Goal: Task Accomplishment & Management: Use online tool/utility

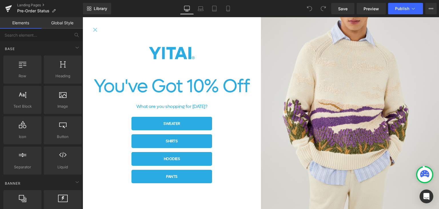
drag, startPoint x: 97, startPoint y: 28, endPoint x: 108, endPoint y: 28, distance: 10.9
click at [98, 28] on icon "Close popup" at bounding box center [95, 29] width 7 height 7
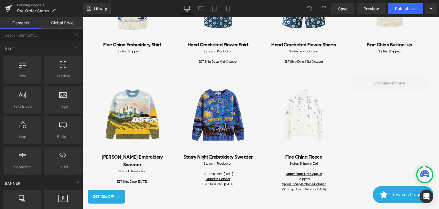
scroll to position [343, 0]
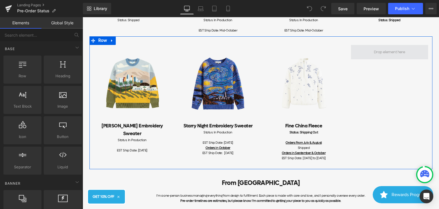
click at [395, 53] on span at bounding box center [389, 51] width 35 height 9
click at [384, 51] on span at bounding box center [389, 51] width 35 height 9
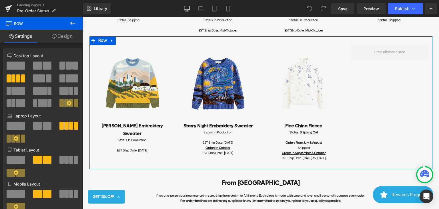
drag, startPoint x: 261, startPoint y: 49, endPoint x: 341, endPoint y: 158, distance: 134.8
click at [341, 158] on div "Image Fine [GEOGRAPHIC_DATA] Fleece Heading Status: Shipping Out Orders From Ju…" at bounding box center [304, 105] width 86 height 121
copy div "Image Fine [GEOGRAPHIC_DATA] Fleece Heading Status: Shipping Out Orders From Ju…"
click at [391, 48] on span at bounding box center [389, 51] width 35 height 9
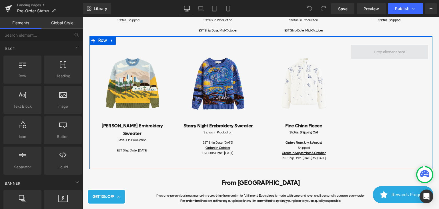
click at [392, 52] on span at bounding box center [389, 51] width 35 height 9
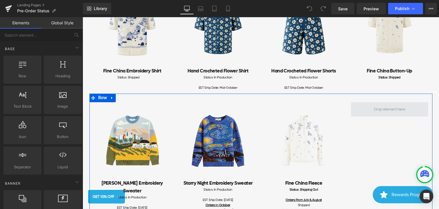
scroll to position [315, 0]
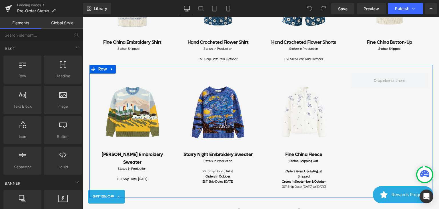
click at [394, 69] on div "Image [PERSON_NAME] Embroidery Sweater Heading Status: In Production EST Ship D…" at bounding box center [261, 131] width 343 height 133
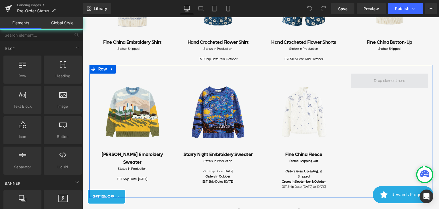
click at [393, 77] on span at bounding box center [389, 80] width 35 height 9
click at [393, 81] on span at bounding box center [389, 80] width 35 height 9
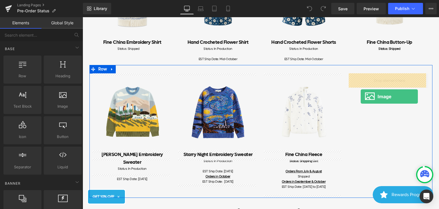
drag, startPoint x: 137, startPoint y: 118, endPoint x: 361, endPoint y: 96, distance: 225.0
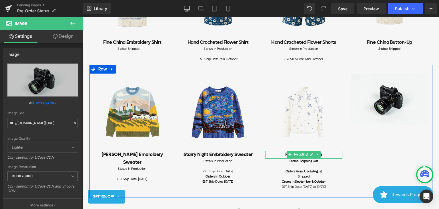
click at [329, 155] on h2 "Fine China Fleece" at bounding box center [303, 155] width 77 height 8
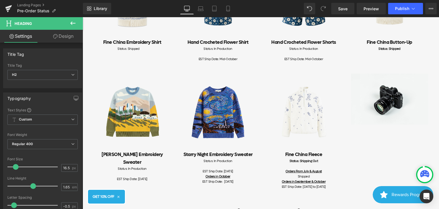
click at [63, 37] on link "Design" at bounding box center [63, 36] width 41 height 13
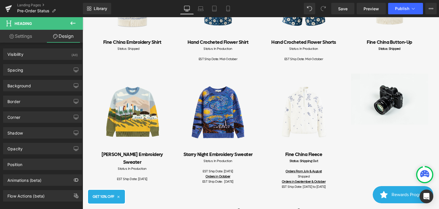
click at [29, 36] on link "Settings" at bounding box center [20, 36] width 41 height 13
type input "100"
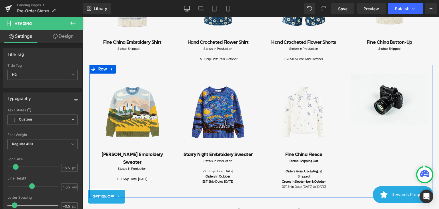
click at [388, 139] on div "Image [PERSON_NAME] Embroidery Sweater Heading Status: In Production EST Ship D…" at bounding box center [261, 131] width 343 height 133
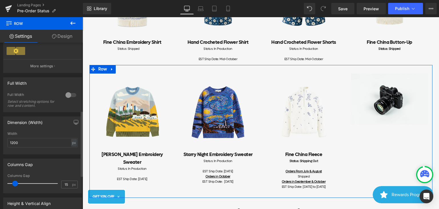
scroll to position [172, 0]
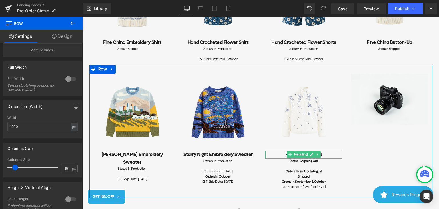
click at [336, 155] on h2 "Fine China Fleece" at bounding box center [303, 155] width 77 height 8
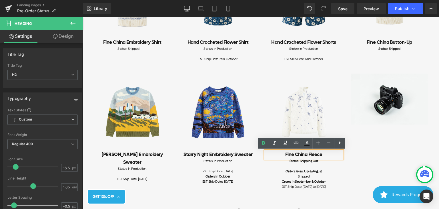
click at [268, 160] on div "Status: Shipping Out" at bounding box center [303, 160] width 77 height 5
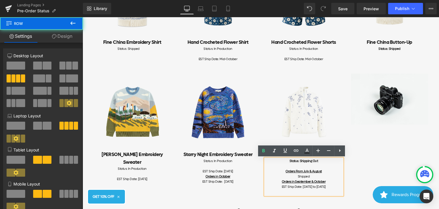
click at [366, 146] on div "Image [PERSON_NAME] Embroidery Sweater Heading Status: In Production EST Ship D…" at bounding box center [261, 131] width 343 height 133
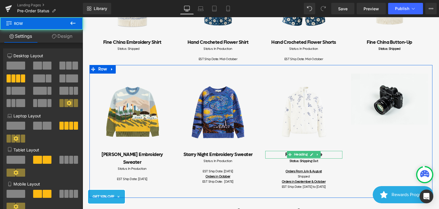
click at [276, 152] on h2 "Fine China Fleece" at bounding box center [303, 155] width 77 height 8
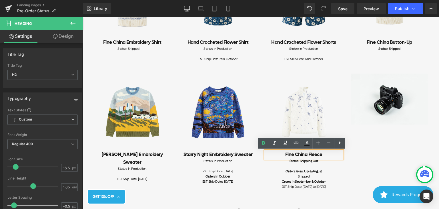
click at [350, 150] on div "Image [PERSON_NAME] Embroidery Sweater Heading Status: In Production EST Ship D…" at bounding box center [261, 131] width 343 height 133
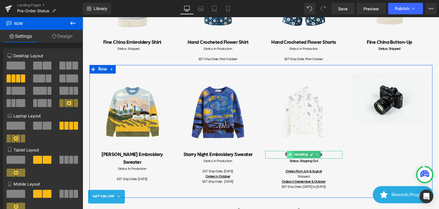
click at [288, 156] on icon at bounding box center [289, 154] width 3 height 3
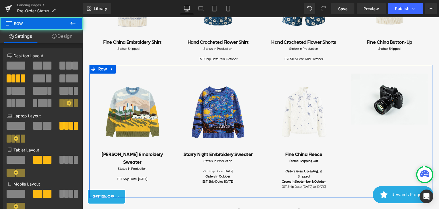
click at [402, 154] on div "Image [PERSON_NAME] Embroidery Sweater Heading Status: In Production EST Ship D…" at bounding box center [261, 131] width 343 height 133
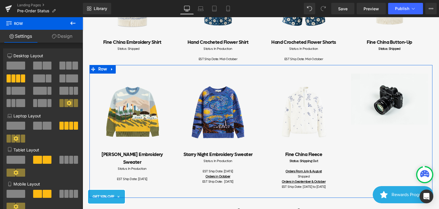
click at [381, 160] on div "Image [PERSON_NAME] Embroidery Sweater Heading Status: In Production EST Ship D…" at bounding box center [261, 131] width 343 height 133
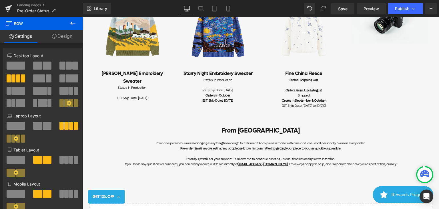
scroll to position [343, 0]
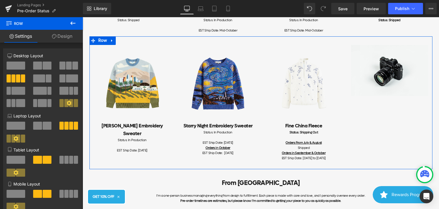
drag, startPoint x: 261, startPoint y: 122, endPoint x: 342, endPoint y: 123, distance: 80.9
click at [342, 123] on div "Image Fine [GEOGRAPHIC_DATA] Fleece Heading Status: Shipping Out Orders From Ju…" at bounding box center [304, 105] width 86 height 121
click at [329, 125] on h2 "Fine China Fleece" at bounding box center [303, 126] width 77 height 8
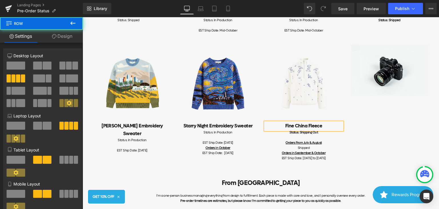
click at [384, 125] on div "Image [PERSON_NAME] Embroidery Sweater Heading Status: In Production EST Ship D…" at bounding box center [261, 102] width 343 height 133
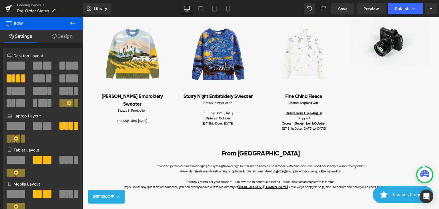
scroll to position [429, 0]
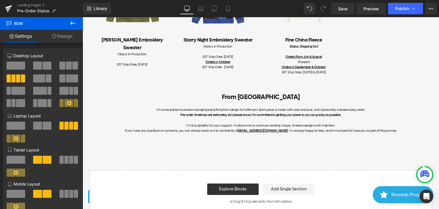
click at [74, 21] on icon at bounding box center [73, 23] width 7 height 7
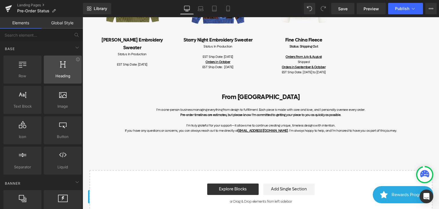
drag, startPoint x: 66, startPoint y: 75, endPoint x: 13, endPoint y: 65, distance: 54.7
click at [66, 75] on span "Heading" at bounding box center [62, 76] width 35 height 6
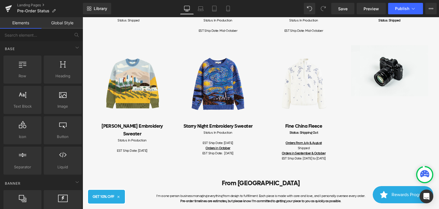
scroll to position [343, 0]
click at [381, 124] on div "Image [PERSON_NAME] Embroidery Sweater Heading Status: In Production EST Ship D…" at bounding box center [261, 102] width 343 height 133
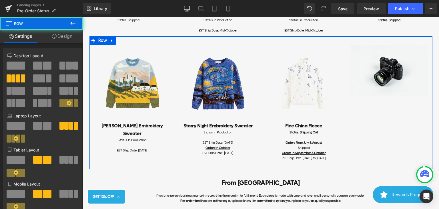
scroll to position [315, 0]
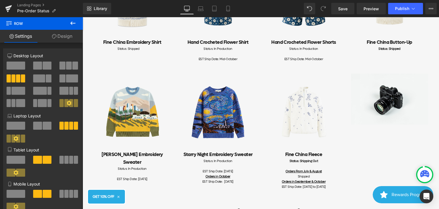
click at [71, 21] on icon at bounding box center [73, 23] width 7 height 7
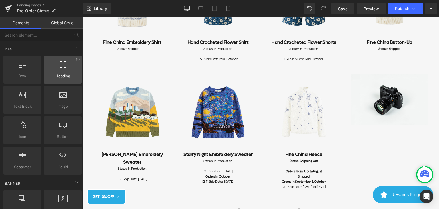
click at [59, 72] on div at bounding box center [62, 66] width 35 height 13
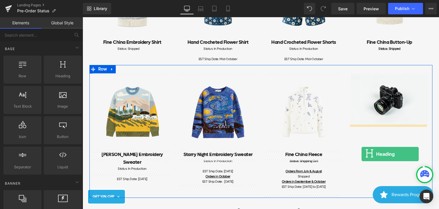
drag, startPoint x: 148, startPoint y: 87, endPoint x: 362, endPoint y: 154, distance: 224.2
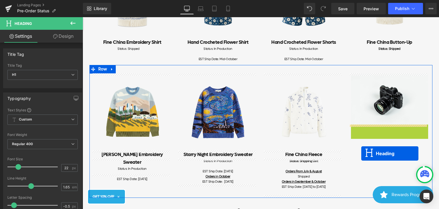
drag, startPoint x: 374, startPoint y: 135, endPoint x: 362, endPoint y: 153, distance: 22.0
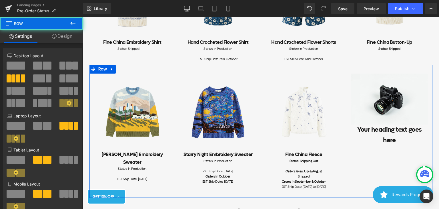
click at [392, 157] on div "Image [PERSON_NAME] Embroidery Sweater Heading Status: In Production EST Ship D…" at bounding box center [261, 131] width 343 height 133
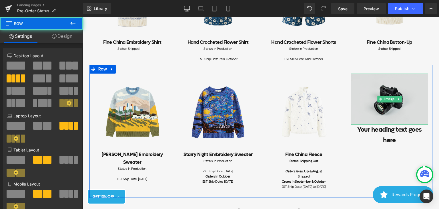
click at [386, 106] on img at bounding box center [389, 99] width 77 height 51
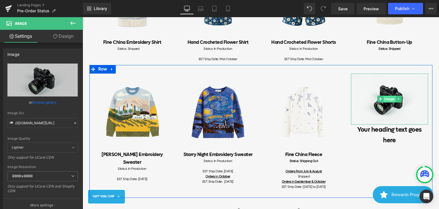
click at [391, 99] on span "Image" at bounding box center [390, 99] width 13 height 7
click at [389, 99] on span "Image" at bounding box center [390, 99] width 13 height 7
click at [385, 99] on span "Image" at bounding box center [390, 99] width 13 height 7
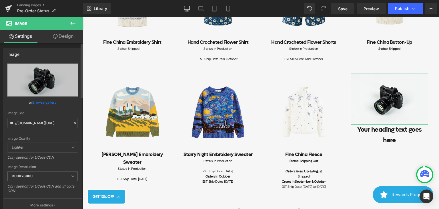
click at [50, 103] on link "Browse gallery" at bounding box center [44, 102] width 24 height 10
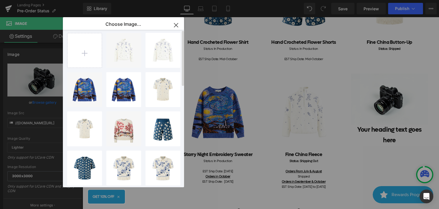
scroll to position [0, 0]
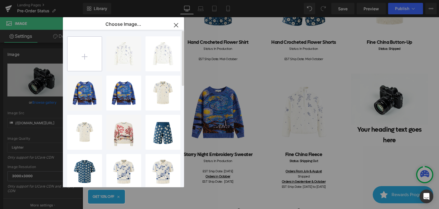
click at [82, 55] on input "file" at bounding box center [85, 54] width 34 height 34
type input "C:\fakepath\azure.png"
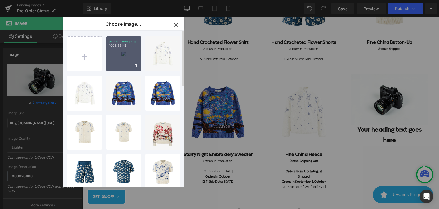
click at [124, 56] on div "azure...zure.png 1003.83 KB" at bounding box center [123, 53] width 35 height 35
type input "[URL][DOMAIN_NAME]"
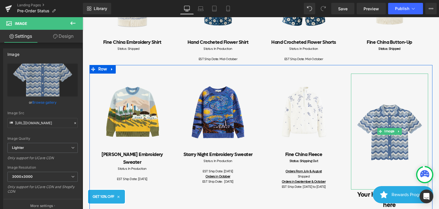
click at [392, 140] on img at bounding box center [389, 132] width 77 height 116
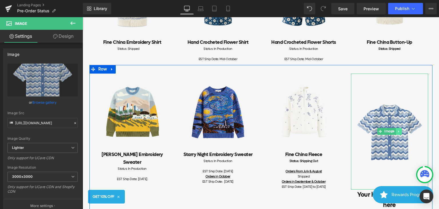
click at [397, 132] on icon at bounding box center [398, 131] width 3 height 3
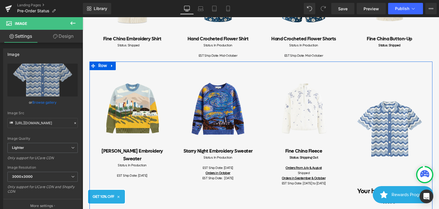
scroll to position [315, 0]
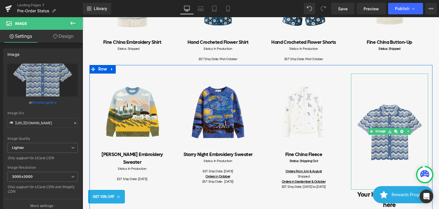
click at [370, 97] on img at bounding box center [389, 132] width 77 height 116
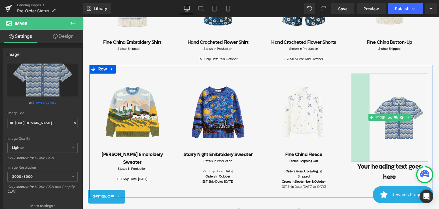
drag, startPoint x: 350, startPoint y: 76, endPoint x: 368, endPoint y: 76, distance: 18.6
click at [368, 76] on div "Image 65px" at bounding box center [389, 118] width 77 height 88
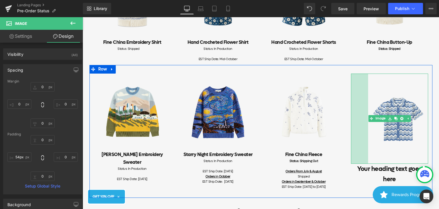
type input "53px"
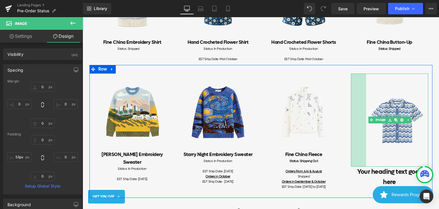
drag, startPoint x: 350, startPoint y: 159, endPoint x: 347, endPoint y: 166, distance: 7.7
click at [347, 166] on div "Image 53px Your heading text goes here Heading" at bounding box center [390, 131] width 86 height 114
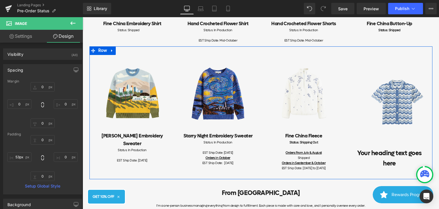
scroll to position [343, 0]
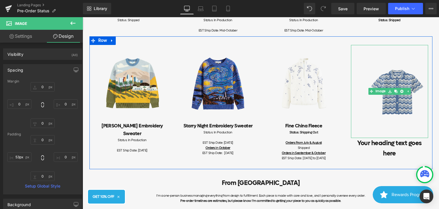
click at [406, 91] on icon at bounding box center [407, 91] width 3 height 3
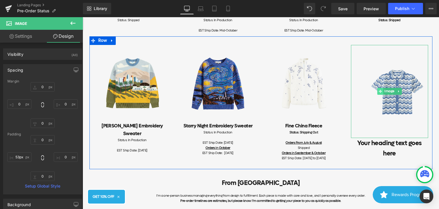
click at [379, 92] on icon at bounding box center [380, 91] width 3 height 3
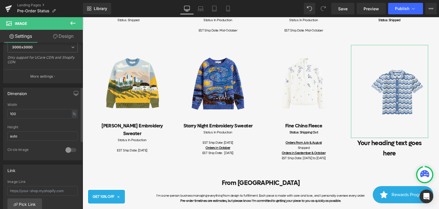
scroll to position [143, 0]
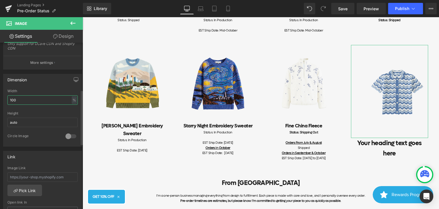
drag, startPoint x: 13, startPoint y: 104, endPoint x: 0, endPoint y: 104, distance: 12.6
click at [0, 104] on div "Dimension 100% Width 100 % % px auto Height auto 0 Circle Image" at bounding box center [43, 108] width 86 height 77
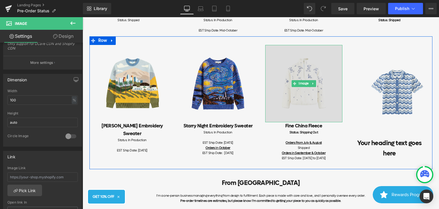
click at [293, 106] on img at bounding box center [303, 83] width 77 height 77
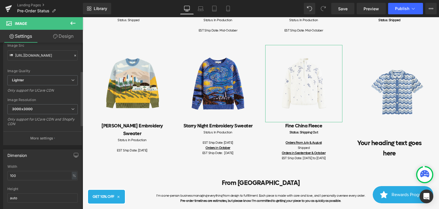
scroll to position [0, 0]
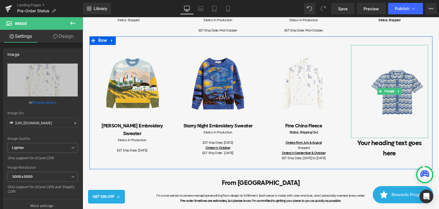
click at [378, 96] on img at bounding box center [389, 91] width 77 height 93
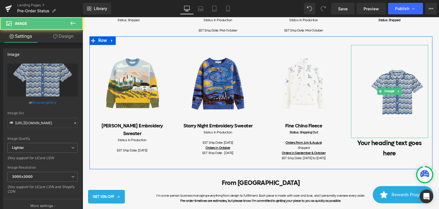
click at [407, 80] on img at bounding box center [389, 91] width 77 height 93
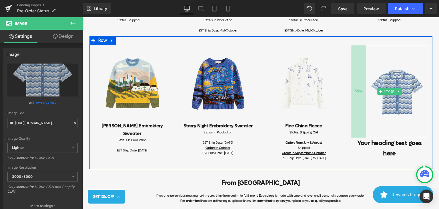
click at [358, 98] on div "53px" at bounding box center [358, 91] width 15 height 93
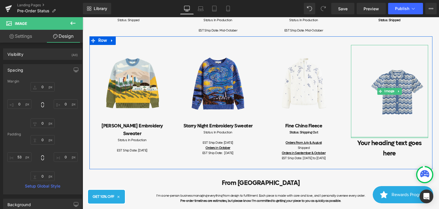
type input "0px"
drag, startPoint x: 424, startPoint y: 137, endPoint x: 416, endPoint y: 112, distance: 25.9
click at [416, 112] on div "Image 53px" at bounding box center [389, 91] width 77 height 93
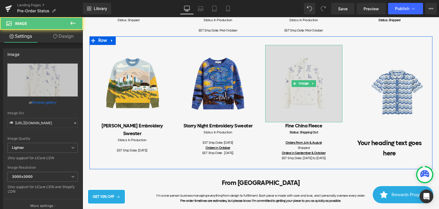
click at [310, 101] on img at bounding box center [303, 83] width 77 height 77
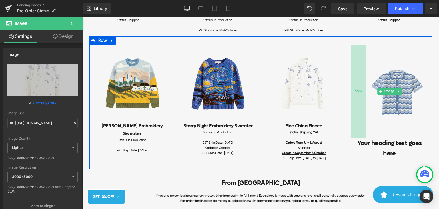
click at [358, 95] on div "53px" at bounding box center [358, 91] width 15 height 93
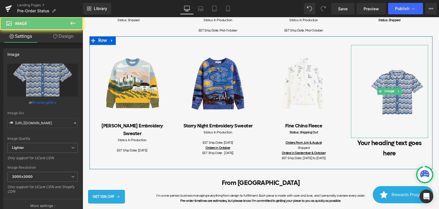
click at [372, 78] on img at bounding box center [389, 91] width 77 height 93
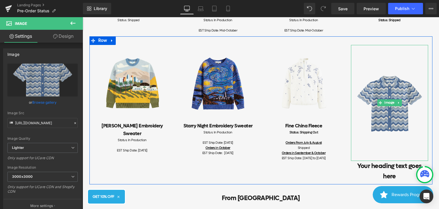
click at [394, 141] on img at bounding box center [389, 103] width 77 height 116
click at [393, 150] on img at bounding box center [389, 103] width 77 height 116
drag, startPoint x: 390, startPoint y: 160, endPoint x: 389, endPoint y: 125, distance: 34.3
click at [389, 125] on div "Image 53px" at bounding box center [389, 103] width 77 height 116
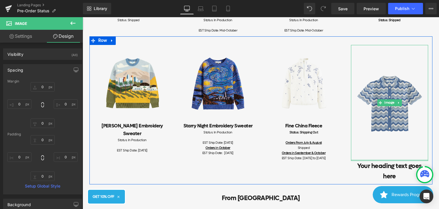
type input "0px"
drag, startPoint x: 389, startPoint y: 159, endPoint x: 389, endPoint y: 127, distance: 32.0
click at [389, 131] on div "Image 53px" at bounding box center [389, 103] width 77 height 116
type input "0px"
drag, startPoint x: 385, startPoint y: 46, endPoint x: 385, endPoint y: 63, distance: 17.2
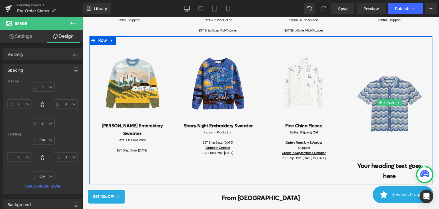
click at [385, 63] on div "Image 53px" at bounding box center [389, 103] width 77 height 116
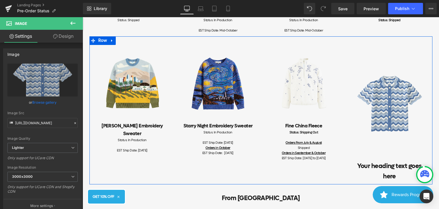
click at [367, 166] on h1 "Your heading text goes here" at bounding box center [389, 171] width 77 height 21
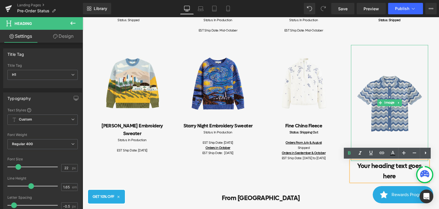
click at [368, 88] on img at bounding box center [389, 103] width 77 height 116
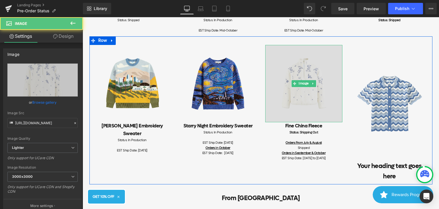
click at [322, 88] on img at bounding box center [303, 83] width 77 height 77
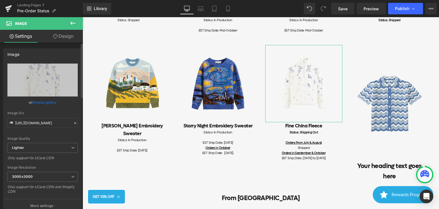
click at [51, 103] on link "Browse gallery" at bounding box center [44, 102] width 24 height 10
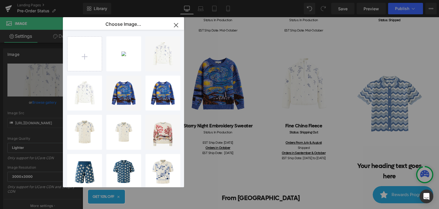
click at [175, 25] on icon "button" at bounding box center [176, 25] width 9 height 9
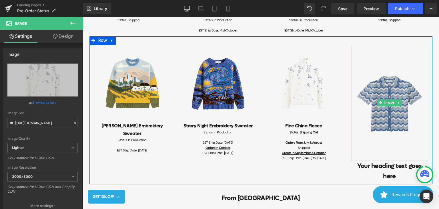
click at [387, 141] on img at bounding box center [389, 103] width 77 height 116
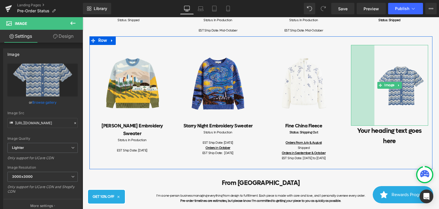
drag, startPoint x: 350, startPoint y: 160, endPoint x: 373, endPoint y: 86, distance: 77.2
click at [373, 86] on div "Image 82px" at bounding box center [389, 85] width 77 height 81
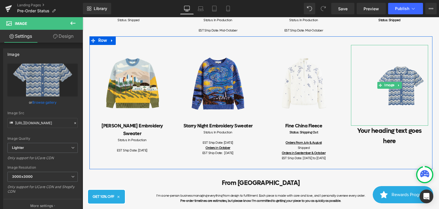
click at [420, 112] on img at bounding box center [389, 85] width 77 height 81
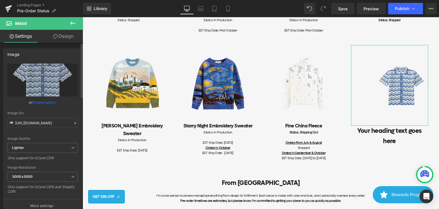
click at [50, 103] on link "Browse gallery" at bounding box center [44, 102] width 24 height 10
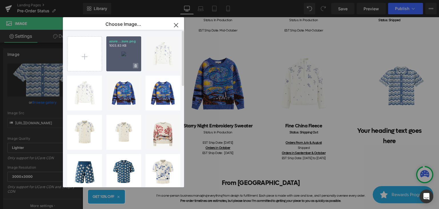
click at [135, 65] on icon at bounding box center [136, 66] width 2 height 4
click at [117, 66] on span "Yes" at bounding box center [116, 66] width 14 height 6
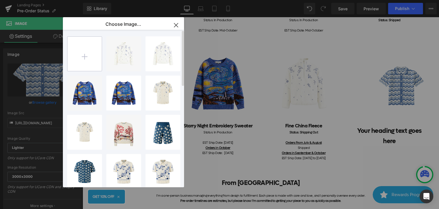
click at [85, 57] on input "file" at bounding box center [85, 54] width 34 height 34
type input "C:\fakepath\azure.png"
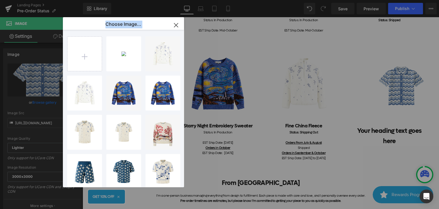
drag, startPoint x: 124, startPoint y: 55, endPoint x: 397, endPoint y: 82, distance: 274.8
click at [397, 82] on div "Choose Image... Back to Library Insert azure...zure.png 1.03 MB Delete image? Y…" at bounding box center [219, 104] width 439 height 209
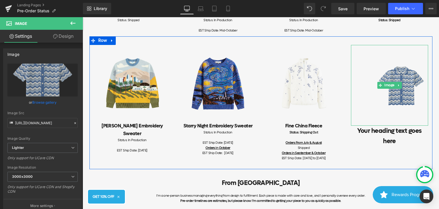
click at [404, 92] on img at bounding box center [389, 85] width 77 height 81
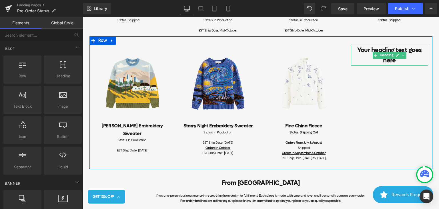
click at [360, 61] on h1 "Your heading text goes here" at bounding box center [389, 55] width 77 height 21
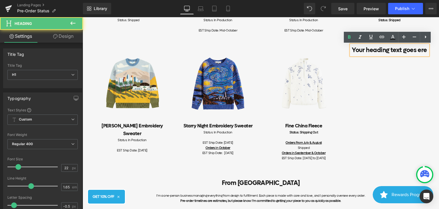
scroll to position [333, 0]
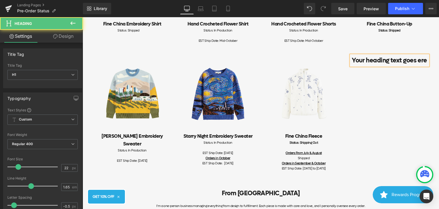
click at [372, 62] on h1 "Your heading text goes ere" at bounding box center [389, 60] width 77 height 10
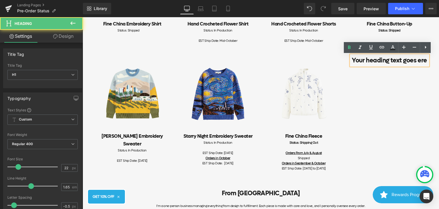
click at [376, 62] on h1 "Your heading text goes ere" at bounding box center [389, 60] width 77 height 10
click at [381, 76] on div "Image [PERSON_NAME] Embroidery Sweater Heading Status: In Production EST Ship D…" at bounding box center [261, 113] width 343 height 133
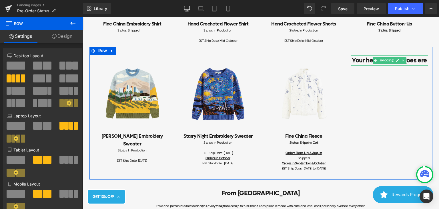
click at [423, 58] on h1 "Your heading text goes ere" at bounding box center [389, 60] width 77 height 10
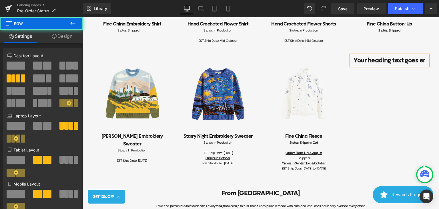
click at [412, 68] on div "Image [PERSON_NAME] Embroidery Sweater Heading Status: In Production EST Ship D…" at bounding box center [261, 113] width 343 height 133
click at [405, 64] on div "Your heading text goes er Heading" at bounding box center [389, 60] width 77 height 10
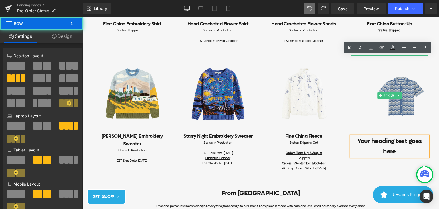
drag, startPoint x: 371, startPoint y: 160, endPoint x: 400, endPoint y: 104, distance: 63.1
click at [400, 104] on div "Image [PERSON_NAME] Embroidery Sweater Heading Status: In Production EST Ship D…" at bounding box center [261, 113] width 343 height 133
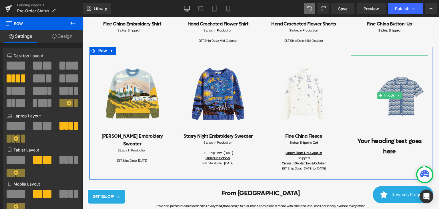
click at [360, 93] on img at bounding box center [389, 95] width 77 height 81
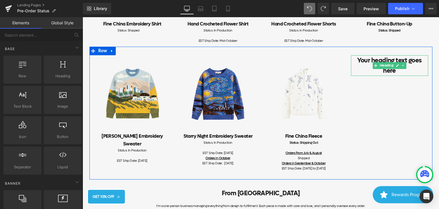
click at [353, 72] on h1 "Your heading text goes here" at bounding box center [389, 65] width 77 height 21
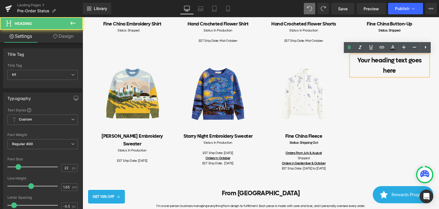
click at [349, 81] on div "Image [PERSON_NAME] Embroidery Sweater Heading Status: In Production EST Ship D…" at bounding box center [261, 113] width 343 height 133
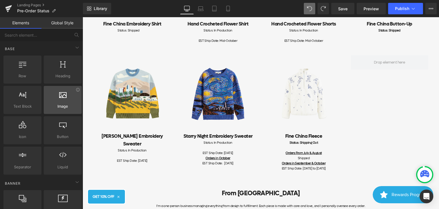
click at [56, 100] on div at bounding box center [62, 96] width 35 height 13
click at [63, 105] on span "Image" at bounding box center [62, 106] width 35 height 6
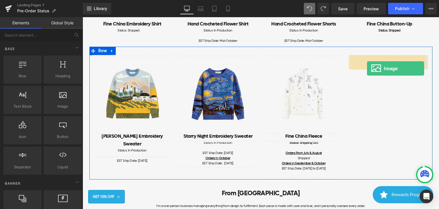
drag, startPoint x: 146, startPoint y: 121, endPoint x: 367, endPoint y: 68, distance: 227.8
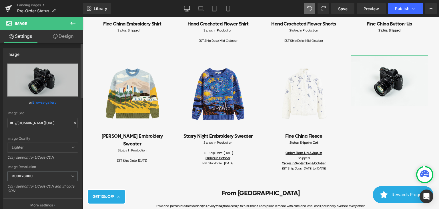
click at [46, 100] on link "Browse gallery" at bounding box center [44, 102] width 24 height 10
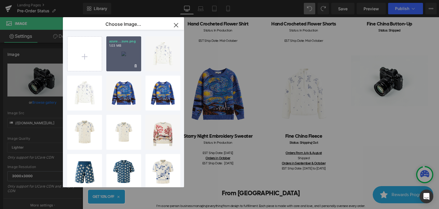
click at [132, 53] on div "azure...zure.png 1.03 MB" at bounding box center [123, 53] width 35 height 35
type input "[URL][DOMAIN_NAME]"
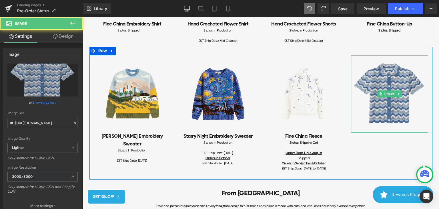
click at [380, 101] on img at bounding box center [389, 93] width 77 height 77
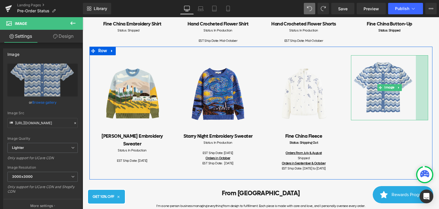
drag, startPoint x: 424, startPoint y: 132, endPoint x: 412, endPoint y: 125, distance: 14.1
click at [412, 125] on div "Image [PERSON_NAME] Embroidery Sweater Heading Status: In Production EST Ship D…" at bounding box center [261, 113] width 343 height 133
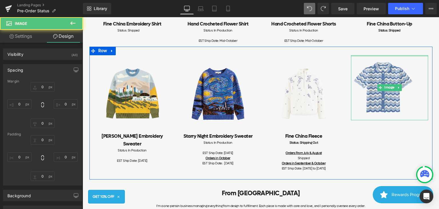
type input "0"
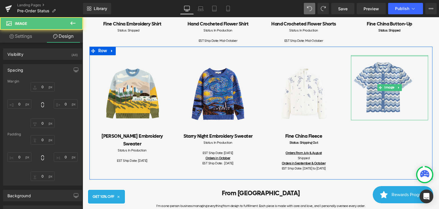
type input "43"
type input "0"
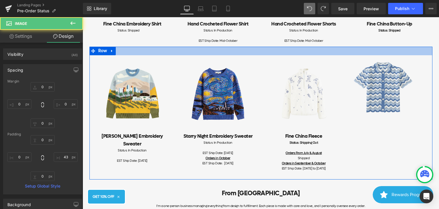
click at [387, 50] on div at bounding box center [261, 51] width 343 height 9
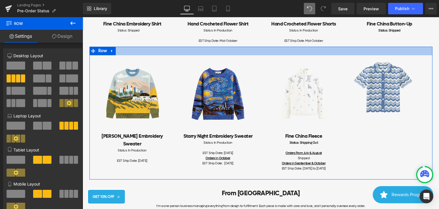
click at [388, 52] on div at bounding box center [261, 51] width 343 height 9
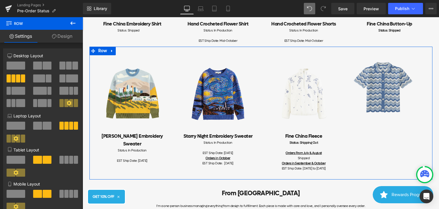
click at [384, 76] on img at bounding box center [389, 87] width 77 height 65
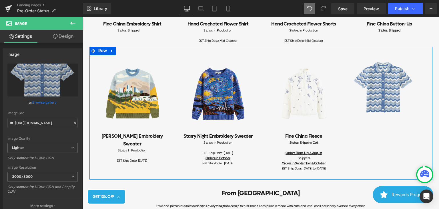
click at [341, 57] on div "Image Fine [GEOGRAPHIC_DATA] Fleece Heading Status: Shipping Out Orders From Ju…" at bounding box center [304, 115] width 86 height 121
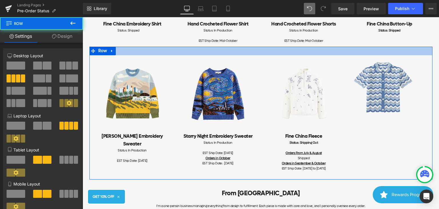
click at [349, 50] on div at bounding box center [261, 51] width 343 height 9
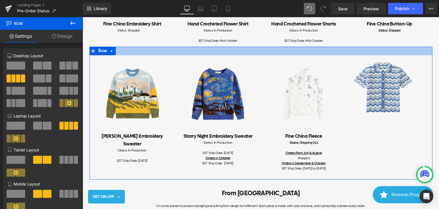
click at [352, 53] on div at bounding box center [261, 51] width 343 height 9
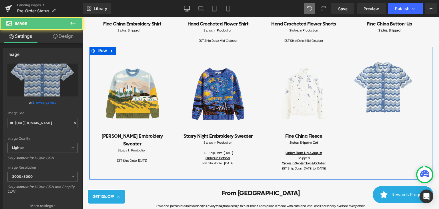
click at [374, 131] on div "Image [PERSON_NAME] Embroidery Sweater Heading Status: In Production EST Ship D…" at bounding box center [261, 113] width 343 height 133
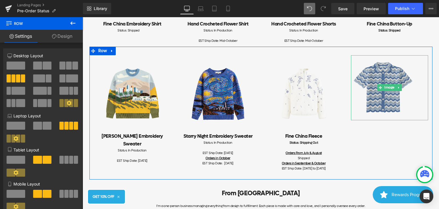
click at [392, 112] on img at bounding box center [389, 87] width 77 height 65
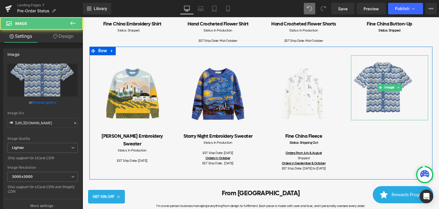
click at [384, 116] on img at bounding box center [389, 87] width 77 height 65
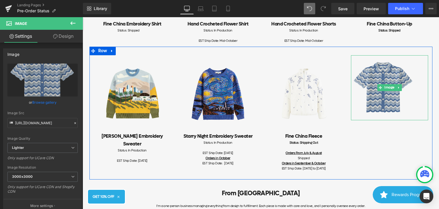
click at [404, 111] on img at bounding box center [389, 87] width 77 height 65
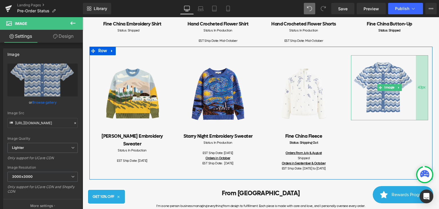
click at [416, 106] on div "43px" at bounding box center [422, 87] width 12 height 65
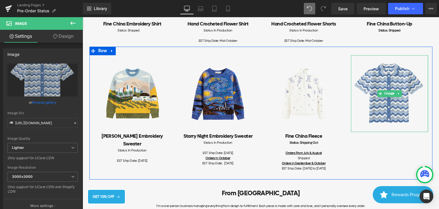
drag, startPoint x: 420, startPoint y: 89, endPoint x: 432, endPoint y: 107, distance: 21.3
click at [432, 107] on div "Item Status Pre-order items' statuses are updated on this page. If you have any…" at bounding box center [261, 18] width 357 height 590
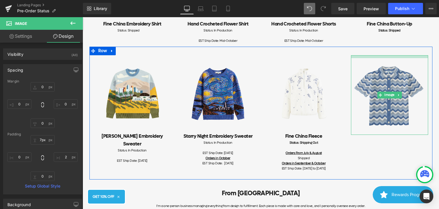
type input "6px"
click at [387, 58] on div "Image" at bounding box center [389, 94] width 77 height 78
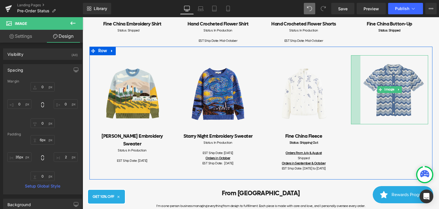
type input "36px"
drag, startPoint x: 350, startPoint y: 132, endPoint x: 360, endPoint y: 117, distance: 18.3
click at [360, 117] on div "Image 36px" at bounding box center [389, 89] width 77 height 68
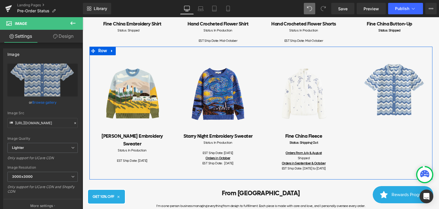
click at [375, 138] on div "Image [PERSON_NAME] Embroidery Sweater Heading Status: In Production EST Ship D…" at bounding box center [261, 113] width 343 height 133
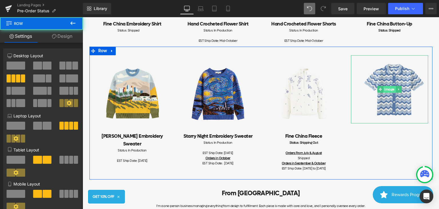
click at [387, 87] on span "Image" at bounding box center [390, 89] width 13 height 7
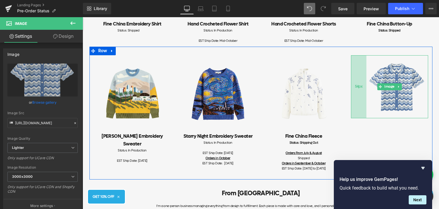
drag, startPoint x: 358, startPoint y: 112, endPoint x: 363, endPoint y: 105, distance: 8.8
click at [363, 105] on div "54px" at bounding box center [358, 86] width 15 height 63
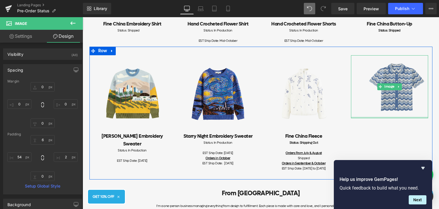
type input "0px"
drag, startPoint x: 425, startPoint y: 117, endPoint x: 402, endPoint y: 106, distance: 25.6
click at [402, 106] on div "Image 54px" at bounding box center [389, 86] width 77 height 63
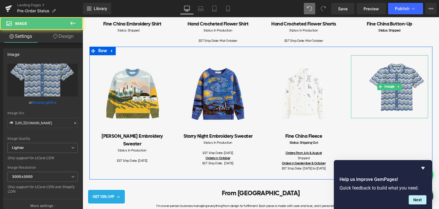
drag, startPoint x: 425, startPoint y: 98, endPoint x: 409, endPoint y: 99, distance: 16.4
click at [409, 99] on img at bounding box center [389, 86] width 77 height 63
click at [423, 82] on img at bounding box center [389, 86] width 77 height 63
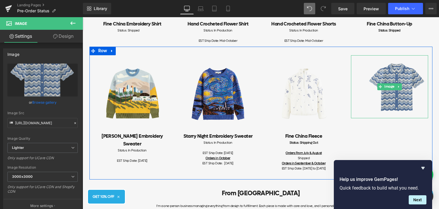
click at [418, 95] on img at bounding box center [389, 86] width 77 height 63
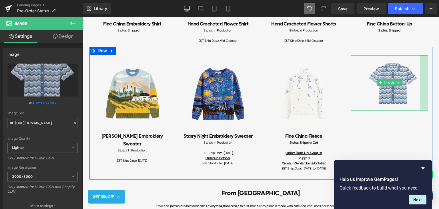
drag, startPoint x: 426, startPoint y: 85, endPoint x: 418, endPoint y: 90, distance: 9.1
click at [420, 90] on div at bounding box center [424, 82] width 8 height 55
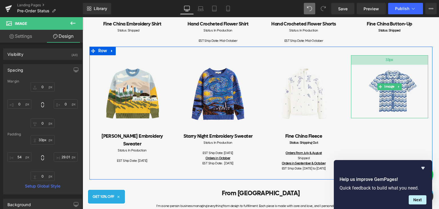
type input "30px"
drag, startPoint x: 391, startPoint y: 57, endPoint x: 390, endPoint y: 63, distance: 6.9
click at [390, 63] on div at bounding box center [389, 59] width 77 height 9
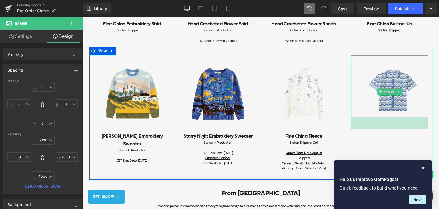
drag, startPoint x: 392, startPoint y: 116, endPoint x: 392, endPoint y: 128, distance: 11.4
click at [392, 128] on div "40px" at bounding box center [389, 122] width 77 height 11
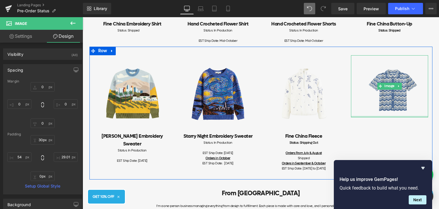
drag, startPoint x: 397, startPoint y: 124, endPoint x: 397, endPoint y: 108, distance: 16.3
click at [397, 108] on div "Image 54px" at bounding box center [389, 86] width 77 height 62
drag, startPoint x: 389, startPoint y: 116, endPoint x: 390, endPoint y: 111, distance: 5.3
click at [390, 111] on div "Image 54px" at bounding box center [389, 86] width 77 height 62
type input "0px"
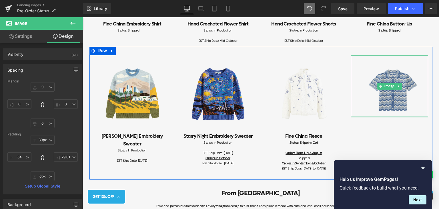
drag, startPoint x: 381, startPoint y: 116, endPoint x: 384, endPoint y: 115, distance: 3.6
click at [384, 115] on div "Image 54px" at bounding box center [389, 86] width 77 height 62
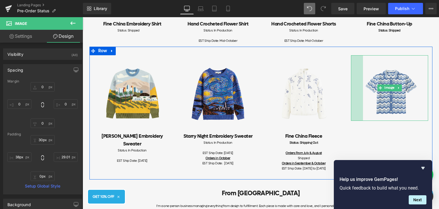
type input "37px"
drag, startPoint x: 349, startPoint y: 116, endPoint x: 344, endPoint y: 139, distance: 23.1
click at [344, 139] on div "Image [PERSON_NAME] Embroidery Sweater Heading Status: In Production EST Ship D…" at bounding box center [261, 113] width 343 height 133
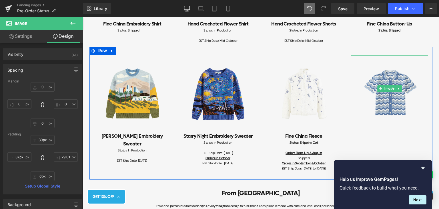
click at [376, 137] on div "Image [PERSON_NAME] Embroidery Sweater Heading Status: In Production EST Ship D…" at bounding box center [261, 113] width 343 height 133
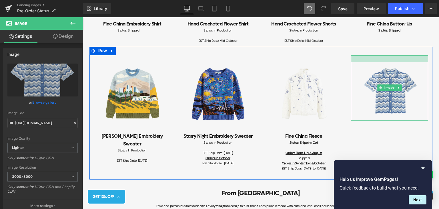
click at [398, 54] on div "Image [PERSON_NAME] Embroidery Sweater Heading Status: In Production EST Ship D…" at bounding box center [261, 113] width 343 height 133
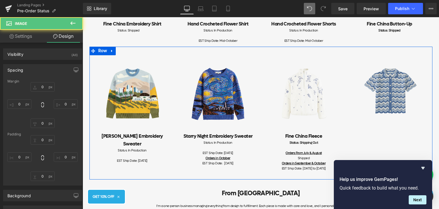
type input "0"
type input "24"
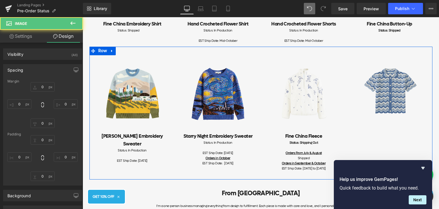
type input "29"
type input "0"
type input "37"
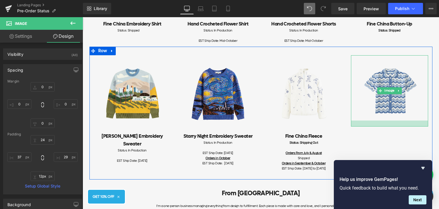
type input "11px"
drag, startPoint x: 398, startPoint y: 119, endPoint x: 398, endPoint y: 122, distance: 3.2
click at [398, 122] on div at bounding box center [389, 121] width 77 height 3
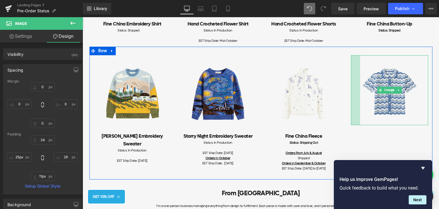
type input "23px"
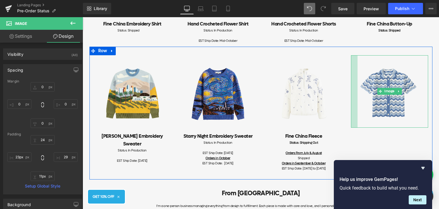
drag, startPoint x: 350, startPoint y: 123, endPoint x: 346, endPoint y: 125, distance: 4.6
click at [347, 125] on div "Image" at bounding box center [390, 91] width 86 height 72
click at [366, 138] on div "Image [PERSON_NAME] Embroidery Sweater Heading Status: In Production EST Ship D…" at bounding box center [261, 113] width 343 height 133
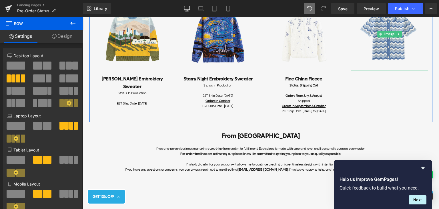
scroll to position [362, 0]
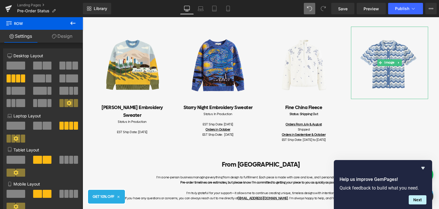
click at [72, 24] on icon at bounding box center [72, 22] width 5 height 3
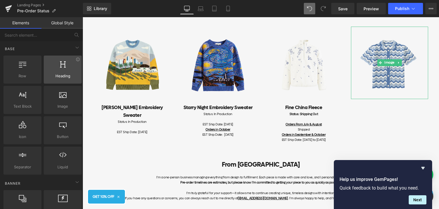
click at [65, 69] on div at bounding box center [62, 66] width 35 height 13
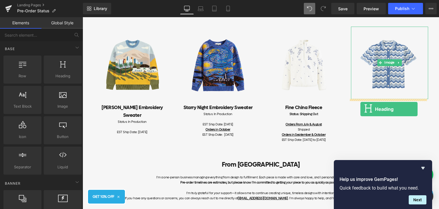
drag, startPoint x: 146, startPoint y: 87, endPoint x: 361, endPoint y: 109, distance: 215.7
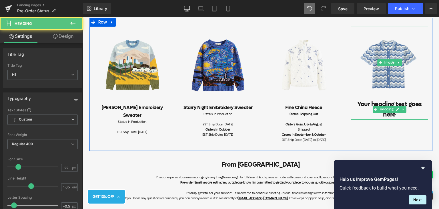
click at [370, 106] on h1 "Your heading text goes here" at bounding box center [389, 109] width 77 height 21
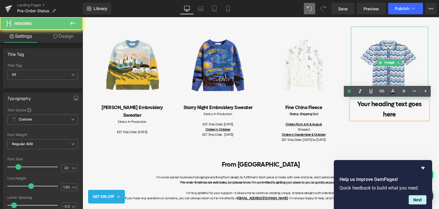
click at [369, 106] on h1 "Your heading text goes here" at bounding box center [389, 109] width 77 height 21
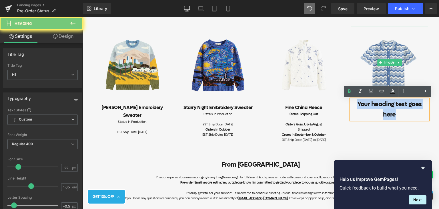
click at [369, 106] on h1 "Your heading text goes here" at bounding box center [389, 109] width 77 height 21
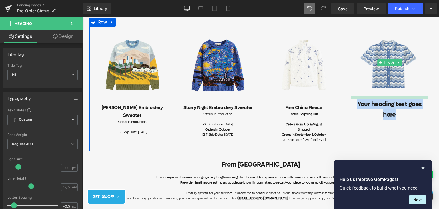
paste div
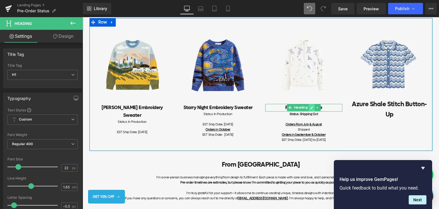
click at [310, 106] on icon at bounding box center [311, 107] width 3 height 3
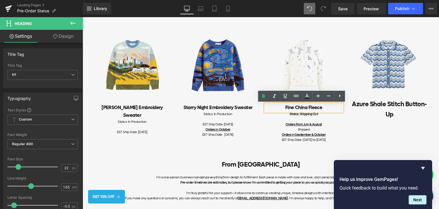
click at [305, 106] on h2 "Fine China Fleece" at bounding box center [303, 108] width 77 height 8
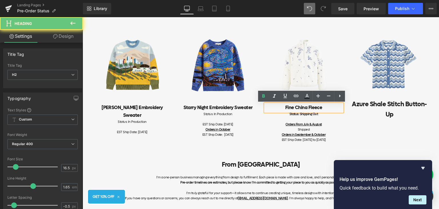
click at [305, 106] on h2 "Fine China Fleece" at bounding box center [303, 108] width 77 height 8
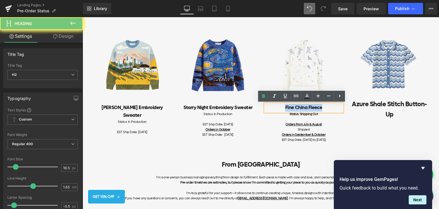
click at [305, 106] on h2 "Fine China Fleece" at bounding box center [303, 108] width 77 height 8
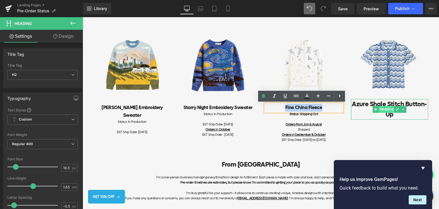
click at [382, 106] on span "Heading" at bounding box center [387, 109] width 16 height 7
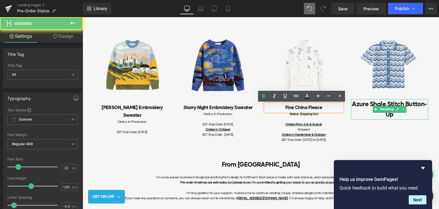
click at [362, 104] on h1 "Azure Shale Stitch Button-Up" at bounding box center [389, 109] width 77 height 21
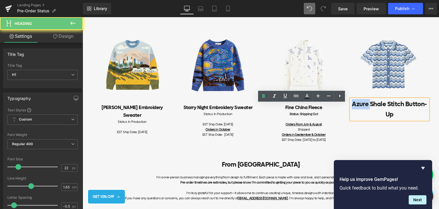
click at [362, 104] on h1 "Azure Shale Stitch Button-Up" at bounding box center [389, 109] width 77 height 21
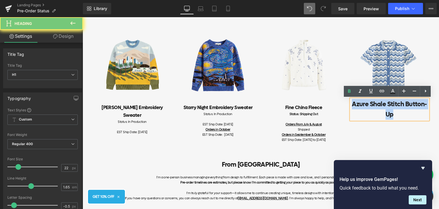
click at [362, 104] on h1 "Azure Shale Stitch Button-Up" at bounding box center [389, 109] width 77 height 21
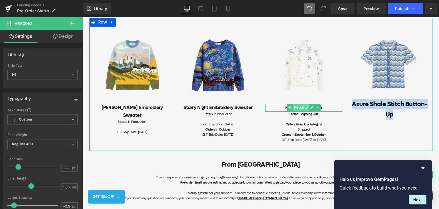
click at [306, 107] on span "Heading" at bounding box center [301, 107] width 16 height 7
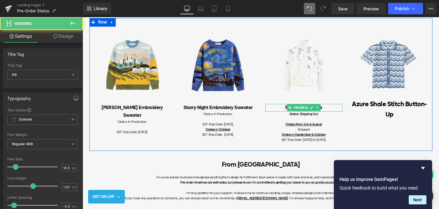
click at [272, 106] on h2 "Fine China Fleece" at bounding box center [303, 108] width 77 height 8
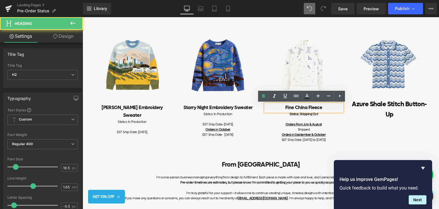
drag, startPoint x: 326, startPoint y: 106, endPoint x: 263, endPoint y: 110, distance: 63.9
click at [265, 110] on div "Fine China Fleece" at bounding box center [303, 108] width 77 height 8
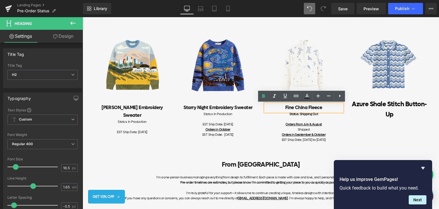
click at [366, 106] on h1 "Azure Shale Stitch Button-Up" at bounding box center [389, 109] width 77 height 21
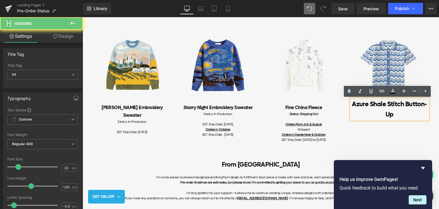
click at [366, 106] on h1 "Azure Shale Stitch Button-Up" at bounding box center [389, 109] width 77 height 21
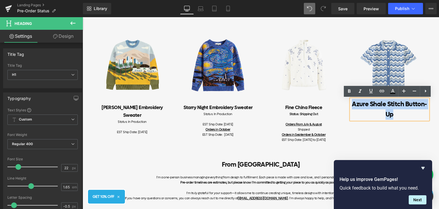
click at [366, 106] on h1 "Azure Shale Stitch Button-Up" at bounding box center [389, 109] width 77 height 21
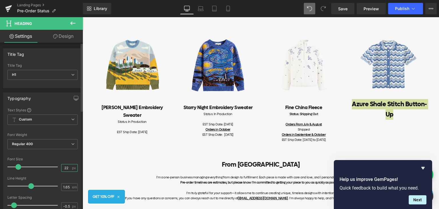
drag, startPoint x: 69, startPoint y: 166, endPoint x: 55, endPoint y: 167, distance: 13.8
click at [55, 167] on div "Font Size 22 px" at bounding box center [42, 166] width 70 height 19
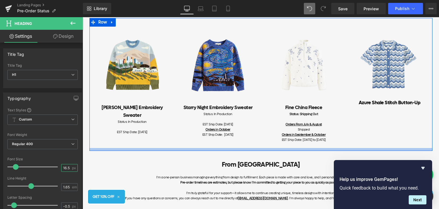
type input "16.5"
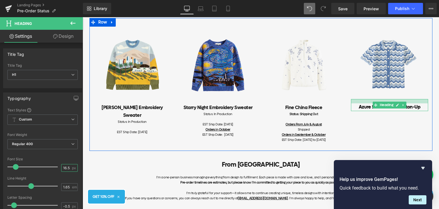
drag, startPoint x: 364, startPoint y: 100, endPoint x: 366, endPoint y: 104, distance: 4.4
click at [366, 104] on div "Azure Shale Stitch Button-Up Heading" at bounding box center [389, 105] width 77 height 12
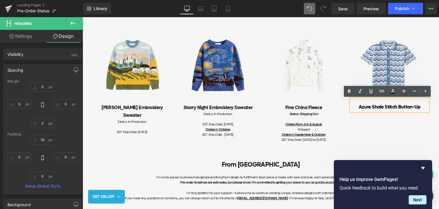
click at [362, 102] on div "Azure Shale Stitch Button-Up" at bounding box center [389, 105] width 77 height 12
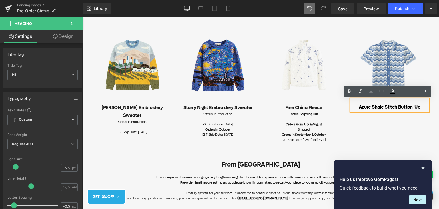
click at [417, 118] on div "Image [PERSON_NAME] Embroidery Sweater Heading Status: In Production EST Ship D…" at bounding box center [261, 84] width 343 height 133
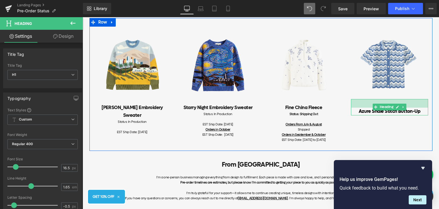
drag, startPoint x: 384, startPoint y: 99, endPoint x: 384, endPoint y: 103, distance: 4.3
click at [384, 103] on div at bounding box center [389, 103] width 77 height 9
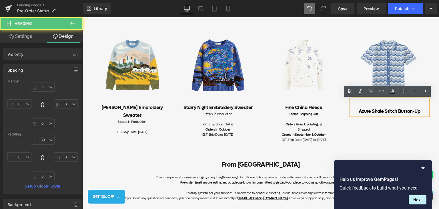
click at [369, 106] on div "Azure Shale Stitch Button-Up" at bounding box center [389, 107] width 77 height 16
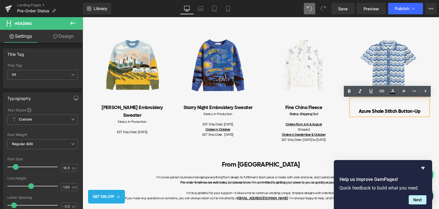
click at [379, 122] on div "Image [PERSON_NAME] Embroidery Sweater Heading Status: In Production EST Ship D…" at bounding box center [261, 84] width 343 height 133
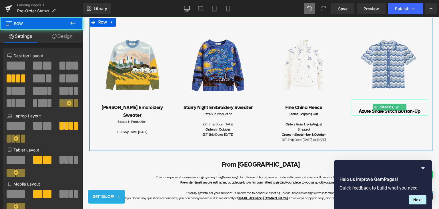
click at [357, 110] on h1 "Azure Shale Stitch Button-Up" at bounding box center [389, 112] width 77 height 8
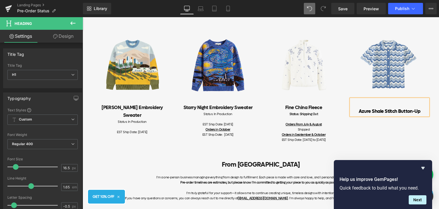
click at [370, 104] on div "Azure Shale Stitch Button-Up" at bounding box center [389, 107] width 77 height 16
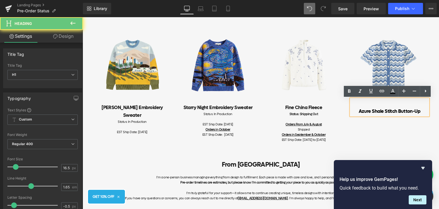
click at [372, 99] on div "Azure Shale Stitch Button-Up" at bounding box center [389, 107] width 77 height 16
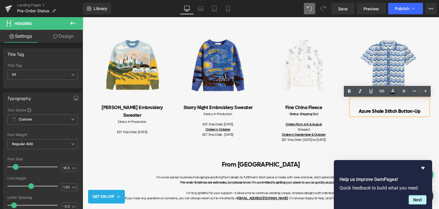
click at [360, 124] on div "Image [PERSON_NAME] Embroidery Sweater Heading Status: In Production EST Ship D…" at bounding box center [261, 84] width 343 height 133
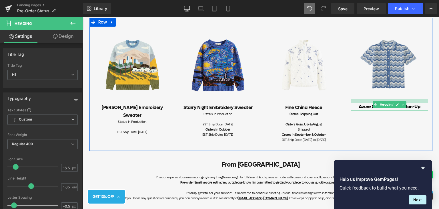
drag, startPoint x: 358, startPoint y: 100, endPoint x: 362, endPoint y: 95, distance: 5.7
click at [362, 95] on div "Image Azure Shale Stitch Button-Up Heading" at bounding box center [390, 69] width 86 height 84
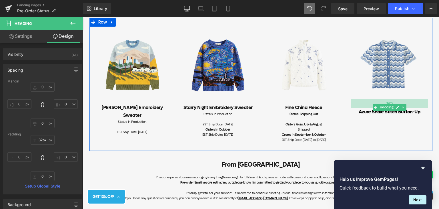
type input "35px"
drag, startPoint x: 366, startPoint y: 99, endPoint x: 366, endPoint y: 105, distance: 6.0
click at [366, 105] on div "35px" at bounding box center [389, 104] width 77 height 10
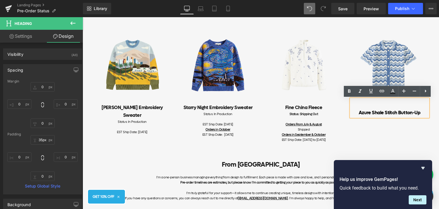
click at [417, 129] on div "Image [PERSON_NAME] Embroidery Sweater Heading Status: In Production EST Ship D…" at bounding box center [261, 84] width 343 height 133
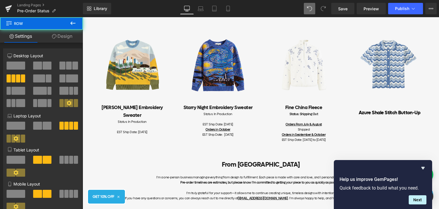
click at [83, 17] on div "35px" at bounding box center [83, 17] width 0 height 0
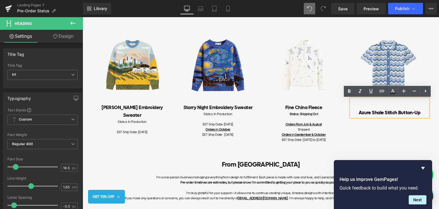
click at [344, 117] on div "Image Fine [GEOGRAPHIC_DATA] Fleece Heading Status: Shipping Out Orders From Ju…" at bounding box center [304, 87] width 86 height 121
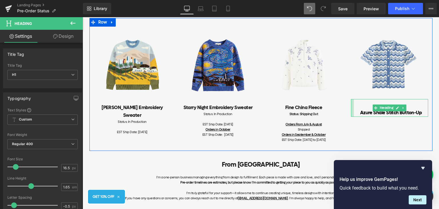
drag, startPoint x: 349, startPoint y: 115, endPoint x: 352, endPoint y: 104, distance: 10.7
click at [352, 104] on div "Azure Shale Stitch Button-Up Heading 35px" at bounding box center [389, 108] width 77 height 18
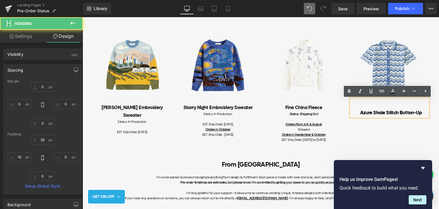
click at [391, 122] on div "Image [PERSON_NAME] Embroidery Sweater Heading Status: In Production EST Ship D…" at bounding box center [261, 84] width 343 height 133
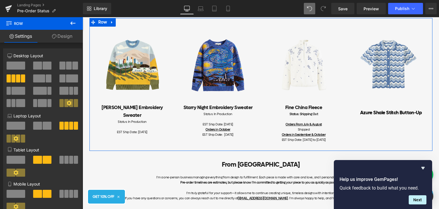
click at [396, 117] on div "Image [PERSON_NAME] Embroidery Sweater Heading Status: In Production EST Ship D…" at bounding box center [261, 84] width 343 height 133
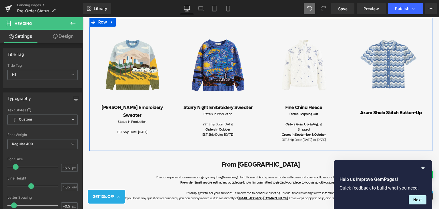
drag, startPoint x: 393, startPoint y: 116, endPoint x: 381, endPoint y: 117, distance: 12.3
click at [381, 117] on div "Image [PERSON_NAME] Embroidery Sweater Heading Status: In Production EST Ship D…" at bounding box center [261, 84] width 343 height 133
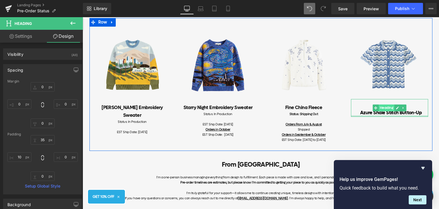
type input "0px"
drag, startPoint x: 376, startPoint y: 115, endPoint x: 372, endPoint y: 105, distance: 10.9
click at [378, 108] on div "Azure Shale Stitch Button-Up Heading 35px" at bounding box center [389, 108] width 77 height 18
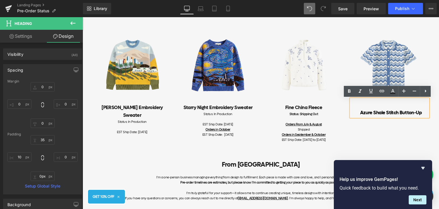
click at [364, 105] on div "Azure Shale Stitch Button-Up" at bounding box center [389, 108] width 77 height 18
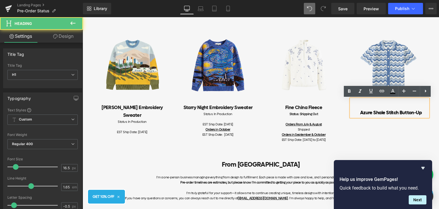
click at [354, 114] on h1 "Azure Shale Stitch Button-Up" at bounding box center [391, 113] width 74 height 8
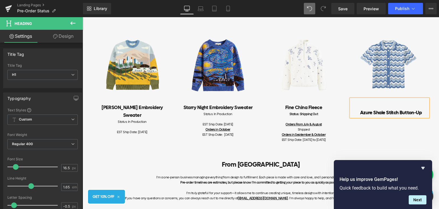
click at [364, 99] on div "Azure Shale Stitch Button-Up" at bounding box center [389, 108] width 77 height 18
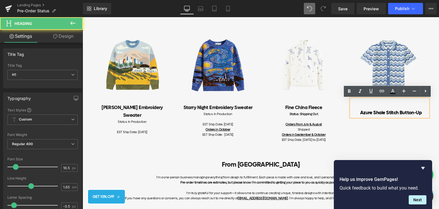
click at [365, 123] on div "Image [PERSON_NAME] Embroidery Sweater Heading Status: In Production EST Ship D…" at bounding box center [261, 84] width 343 height 133
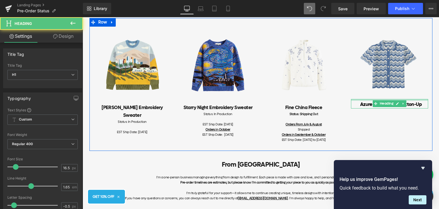
drag, startPoint x: 363, startPoint y: 107, endPoint x: 365, endPoint y: 98, distance: 8.5
click at [365, 98] on div "Image Azure Shale Stitch Button-Up Heading" at bounding box center [390, 68] width 86 height 82
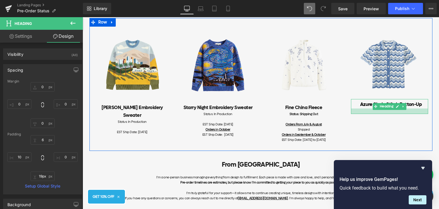
type input "21px"
drag, startPoint x: 366, startPoint y: 108, endPoint x: 366, endPoint y: 114, distance: 6.0
click at [366, 114] on div at bounding box center [389, 111] width 77 height 6
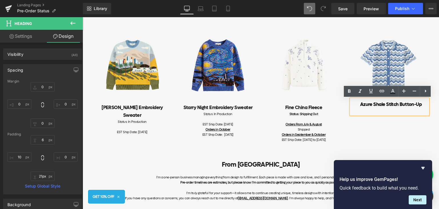
click at [359, 103] on h1 "Azure Shale Stitch Button-Up" at bounding box center [391, 105] width 74 height 8
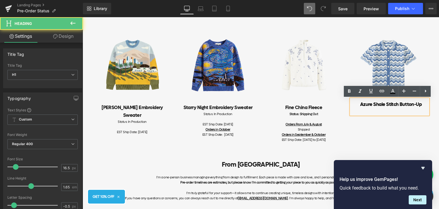
click at [362, 99] on div "Azure Shale Stitch Button-Up" at bounding box center [389, 106] width 77 height 15
click at [370, 118] on div "Image [PERSON_NAME] Embroidery Sweater Heading Status: In Production EST Ship D…" at bounding box center [261, 84] width 343 height 133
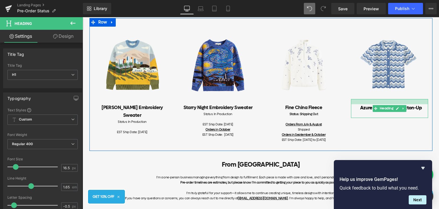
drag, startPoint x: 365, startPoint y: 100, endPoint x: 365, endPoint y: 103, distance: 3.4
click at [365, 103] on div at bounding box center [389, 101] width 77 height 5
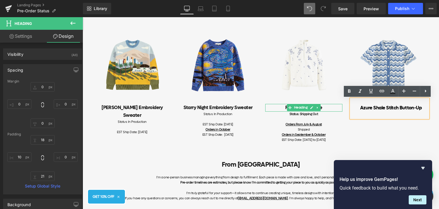
click at [334, 106] on h2 "Fine China Fleece" at bounding box center [303, 108] width 77 height 8
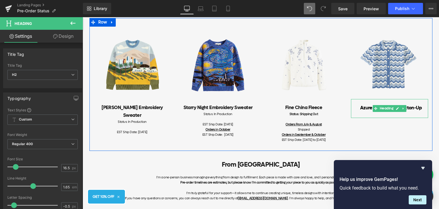
click at [368, 109] on h1 "Azure Shale Stitch Button-Up" at bounding box center [391, 108] width 74 height 8
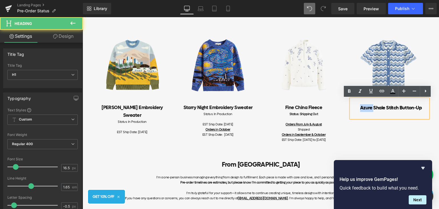
click at [368, 109] on h1 "Azure Shale Stitch Button-Up" at bounding box center [391, 108] width 74 height 8
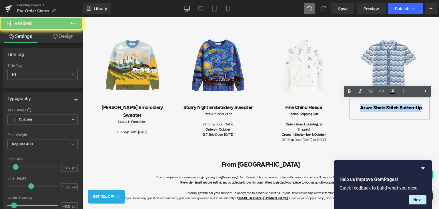
click at [368, 109] on h1 "Azure Shale Stitch Button-Up" at bounding box center [391, 108] width 74 height 8
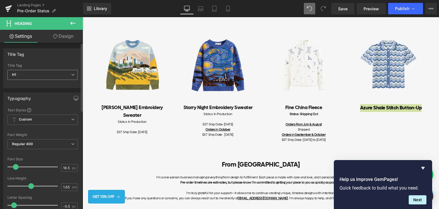
click at [53, 75] on span "H1" at bounding box center [42, 75] width 70 height 10
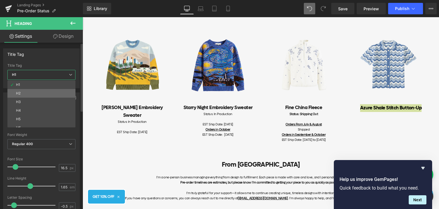
click at [26, 90] on li "H2" at bounding box center [42, 93] width 71 height 9
type input "#1c1c1c"
type input "100"
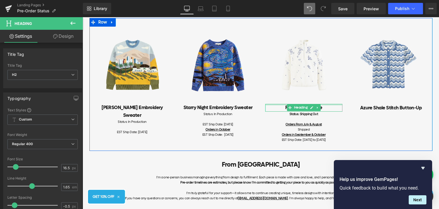
click at [330, 106] on h2 "Fine China Fleece" at bounding box center [303, 108] width 77 height 8
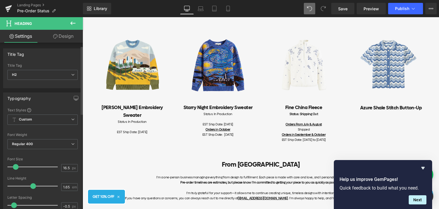
scroll to position [29, 0]
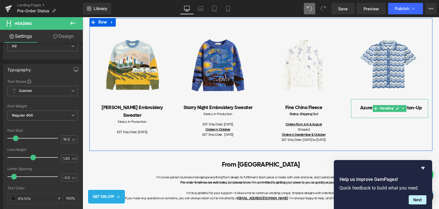
click at [363, 111] on h2 "Azure Shale Stitch Button-Up" at bounding box center [391, 108] width 74 height 8
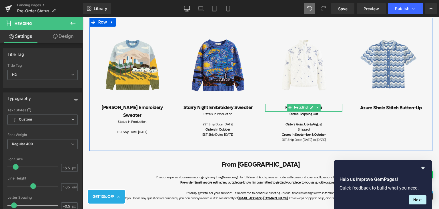
click at [329, 108] on h2 "Fine China Fleece" at bounding box center [303, 108] width 77 height 8
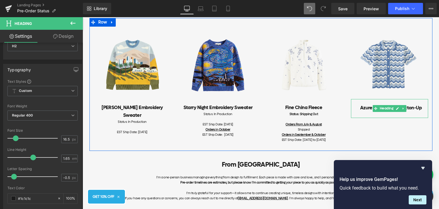
click at [365, 111] on h2 "Azure Shale Stitch Button-Up" at bounding box center [391, 108] width 74 height 8
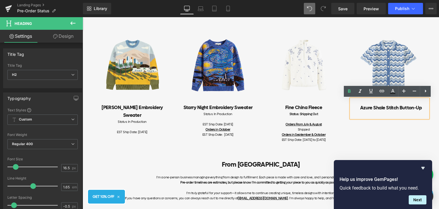
click at [348, 125] on div "Image [PERSON_NAME] Embroidery Sweater Heading Status: In Production EST Ship D…" at bounding box center [261, 84] width 343 height 133
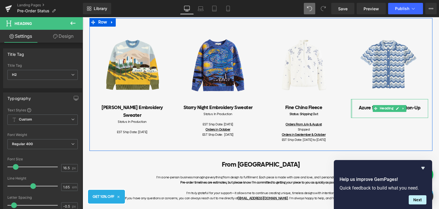
drag, startPoint x: 349, startPoint y: 117, endPoint x: 345, endPoint y: 112, distance: 6.9
click at [347, 112] on div "Image Azure Shale Stitch Button-Up Heading" at bounding box center [390, 72] width 86 height 91
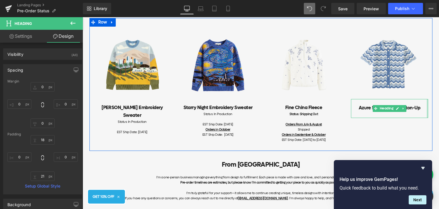
click at [418, 116] on div at bounding box center [389, 115] width 77 height 6
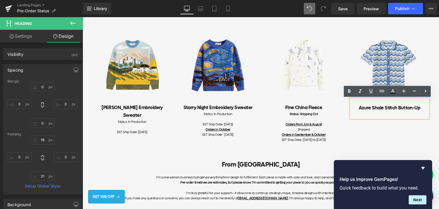
click at [415, 115] on div "Azure Shale Stitch Button-Up" at bounding box center [389, 108] width 77 height 19
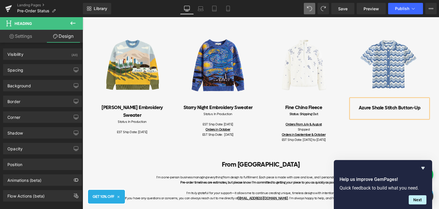
type input "100"
type input "#000000"
type input "100"
click at [376, 121] on div "Image [PERSON_NAME] Embroidery Sweater Heading Status: In Production EST Ship D…" at bounding box center [261, 84] width 343 height 133
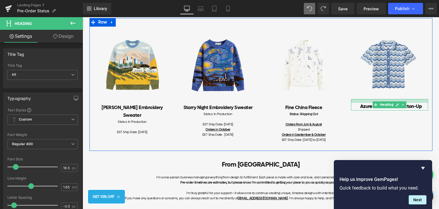
click at [362, 101] on div at bounding box center [389, 101] width 77 height 4
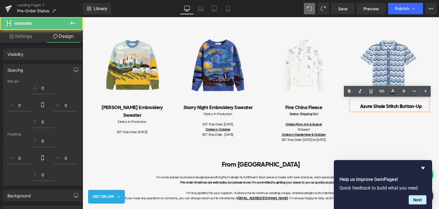
click at [363, 118] on div "Image [PERSON_NAME] Embroidery Sweater Heading Status: In Production EST Ship D…" at bounding box center [261, 84] width 343 height 133
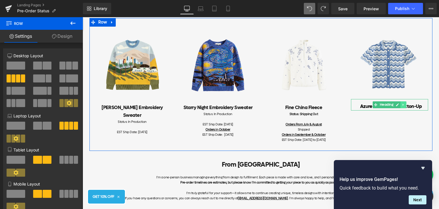
click at [402, 107] on link at bounding box center [404, 104] width 6 height 7
click at [388, 105] on icon at bounding box center [388, 104] width 3 height 3
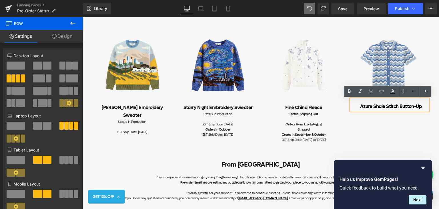
click at [414, 102] on div "Azure Shale Stitch Button-Up" at bounding box center [389, 104] width 77 height 11
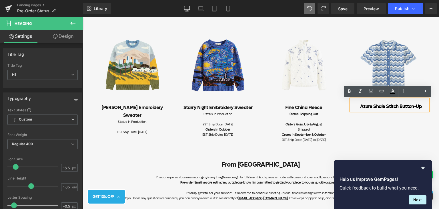
click at [385, 99] on div "Azure Shale Stitch Button-Up" at bounding box center [389, 104] width 77 height 11
click at [395, 126] on div "Image [PERSON_NAME] Embroidery Sweater Heading Status: In Production EST Ship D…" at bounding box center [261, 84] width 343 height 133
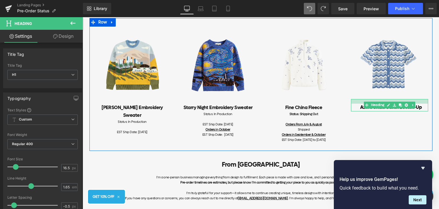
click at [394, 100] on div at bounding box center [389, 101] width 77 height 5
click at [376, 121] on div "Image [PERSON_NAME] Embroidery Sweater Heading Status: In Production EST Ship D…" at bounding box center [261, 84] width 343 height 133
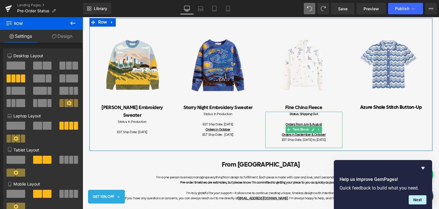
click at [305, 115] on b "Status: Shipping Out" at bounding box center [304, 114] width 28 height 4
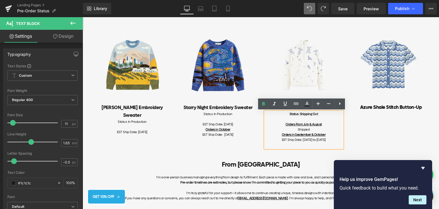
click at [353, 124] on div "Image [PERSON_NAME] Embroidery Sweater Heading Status: In Production EST Ship D…" at bounding box center [261, 84] width 343 height 133
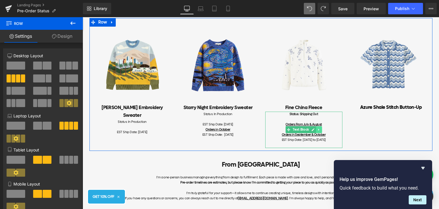
click at [317, 129] on icon at bounding box center [318, 129] width 3 height 3
click at [316, 130] on link at bounding box center [316, 129] width 6 height 7
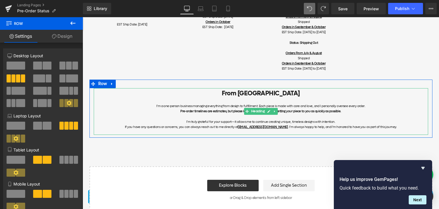
scroll to position [412, 0]
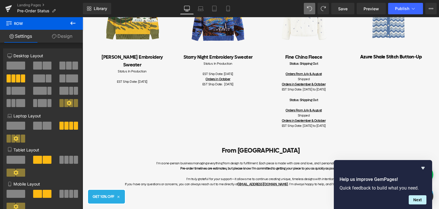
click at [329, 109] on div "Orders From July & August" at bounding box center [303, 110] width 77 height 5
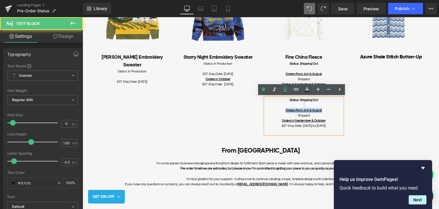
drag, startPoint x: 332, startPoint y: 112, endPoint x: 392, endPoint y: 76, distance: 70.6
click at [392, 76] on div "Image [PERSON_NAME] Embroidery Sweater Heading Status: In Production EST Ship D…" at bounding box center [261, 52] width 343 height 169
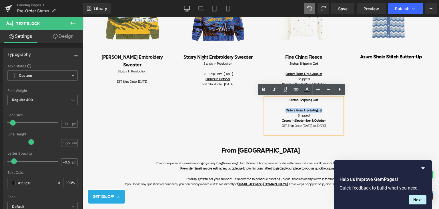
click at [344, 102] on div "Image Fine China Fleece Heading Status: Shipping Out Orders From July & August …" at bounding box center [304, 55] width 86 height 158
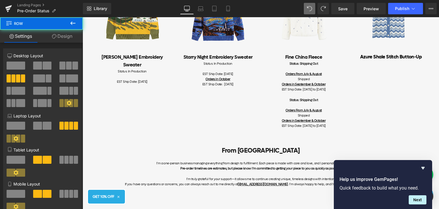
click at [331, 104] on div at bounding box center [303, 105] width 77 height 5
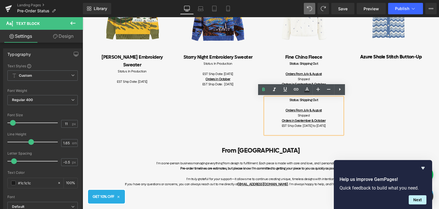
click at [254, 116] on div "Image [PERSON_NAME] Embroidery Sweater Heading Status: In Production EST Ship D…" at bounding box center [261, 52] width 343 height 169
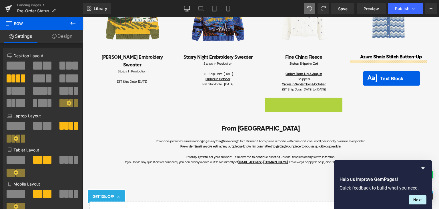
drag, startPoint x: 288, startPoint y: 115, endPoint x: 363, endPoint y: 78, distance: 83.3
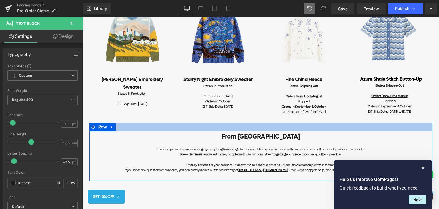
scroll to position [383, 0]
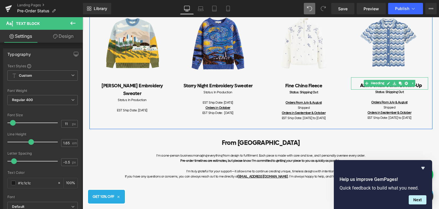
click at [423, 82] on h1 "Azure Shale Stitch Button-Up" at bounding box center [391, 86] width 74 height 8
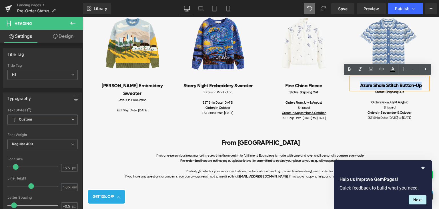
drag, startPoint x: 423, startPoint y: 83, endPoint x: 358, endPoint y: 84, distance: 65.8
click at [358, 84] on h1 "Azure Shale Stitch Button-Up" at bounding box center [391, 86] width 74 height 8
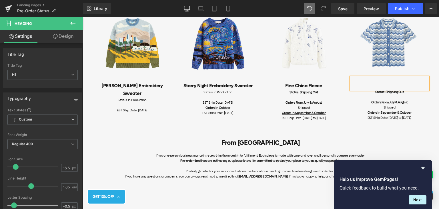
click at [83, 17] on div at bounding box center [83, 17] width 0 height 0
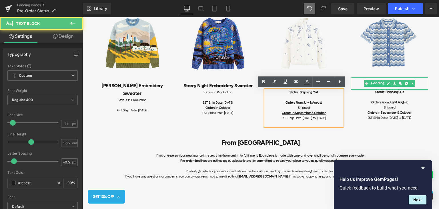
click at [358, 84] on h1 at bounding box center [391, 86] width 74 height 8
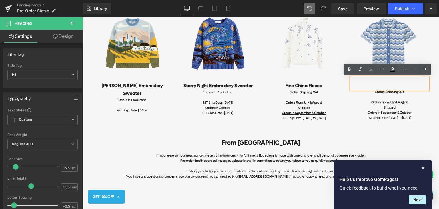
click at [430, 84] on div "Image Heading Status: Shipping Out Orders From July & August Shipped Orders in …" at bounding box center [390, 65] width 86 height 121
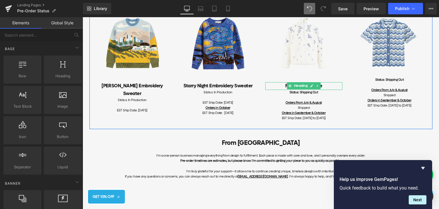
click at [331, 85] on h2 "Fine China Fleece" at bounding box center [303, 86] width 77 height 8
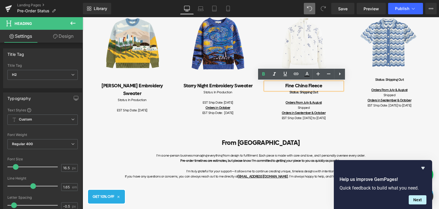
click at [338, 97] on div at bounding box center [303, 97] width 77 height 5
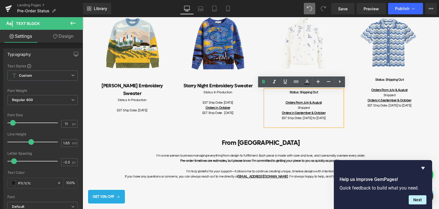
click at [356, 124] on div "Image [PERSON_NAME] Embroidery Sweater Heading Status: In Production EST Ship D…" at bounding box center [261, 62] width 343 height 133
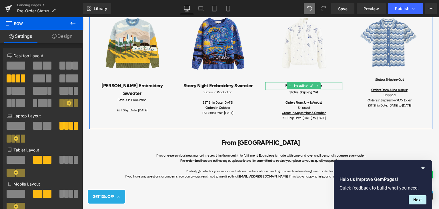
click at [318, 86] on link at bounding box center [318, 85] width 6 height 7
click at [313, 86] on icon at bounding box center [314, 85] width 3 height 3
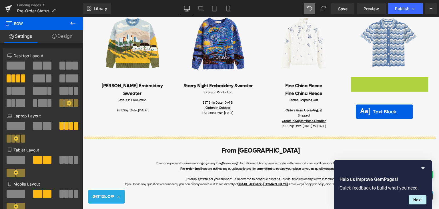
drag, startPoint x: 372, startPoint y: 95, endPoint x: 356, endPoint y: 112, distance: 23.1
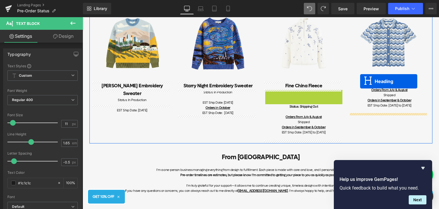
drag, startPoint x: 288, startPoint y: 94, endPoint x: 360, endPoint y: 81, distance: 73.8
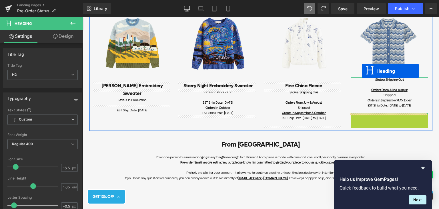
drag, startPoint x: 372, startPoint y: 116, endPoint x: 362, endPoint y: 71, distance: 45.9
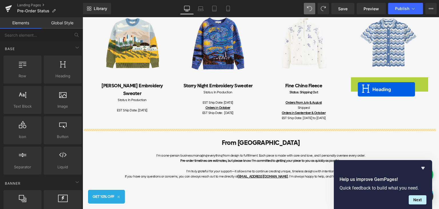
drag, startPoint x: 375, startPoint y: 80, endPoint x: 358, endPoint y: 89, distance: 19.4
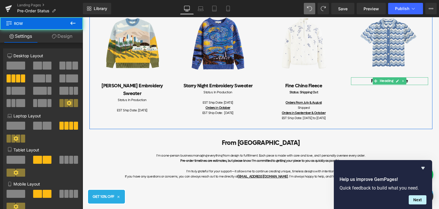
click at [392, 88] on div "Image [PERSON_NAME] Embroidery Sweater Heading Status: In Production EST Ship D…" at bounding box center [261, 62] width 343 height 133
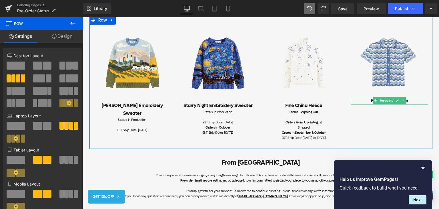
scroll to position [355, 0]
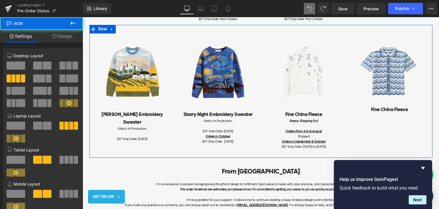
click at [373, 122] on div "Image [PERSON_NAME] Embroidery Sweater Heading Status: In Production EST Ship D…" at bounding box center [261, 91] width 343 height 133
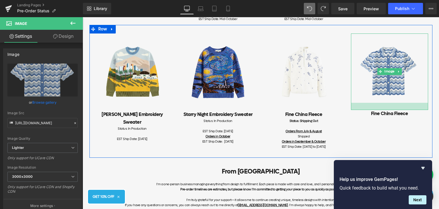
drag, startPoint x: 388, startPoint y: 103, endPoint x: 388, endPoint y: 107, distance: 4.0
click at [388, 107] on div at bounding box center [389, 106] width 77 height 7
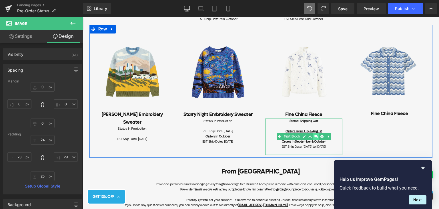
click at [315, 137] on icon at bounding box center [316, 136] width 3 height 3
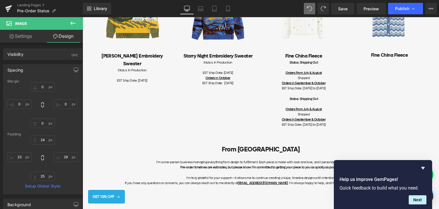
scroll to position [412, 0]
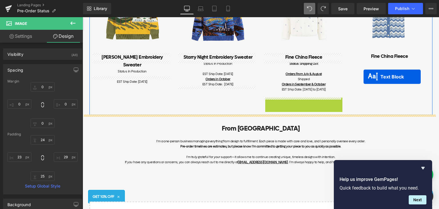
drag, startPoint x: 287, startPoint y: 115, endPoint x: 364, endPoint y: 77, distance: 85.2
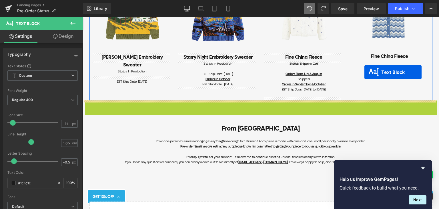
drag, startPoint x: 243, startPoint y: 118, endPoint x: 365, endPoint y: 72, distance: 129.9
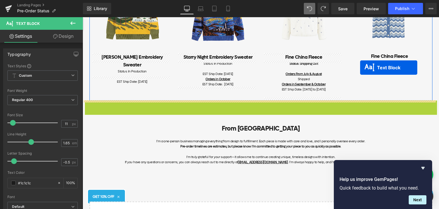
drag, startPoint x: 243, startPoint y: 118, endPoint x: 360, endPoint y: 68, distance: 127.5
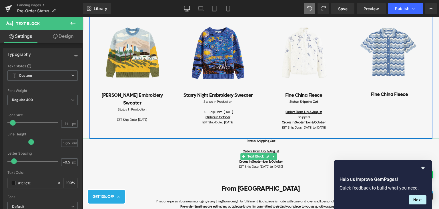
scroll to position [383, 0]
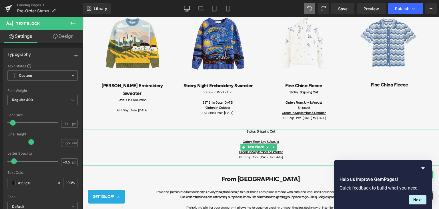
click at [285, 140] on div "Orders From July & August" at bounding box center [261, 141] width 357 height 5
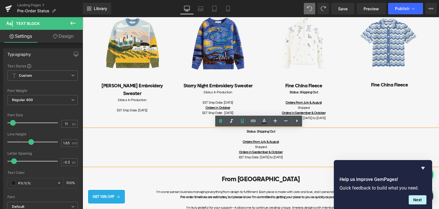
drag, startPoint x: 298, startPoint y: 156, endPoint x: 240, endPoint y: 142, distance: 60.3
click at [240, 142] on div "Status: Shipping Out Orders From July & August Shipped Orders in September & Oc…" at bounding box center [261, 147] width 357 height 36
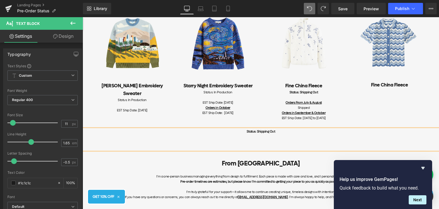
click at [249, 138] on div at bounding box center [261, 136] width 357 height 5
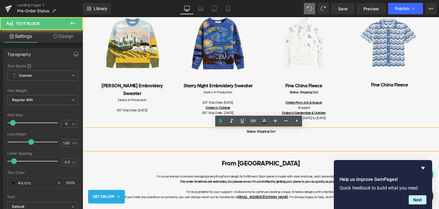
click at [300, 138] on div at bounding box center [261, 136] width 357 height 5
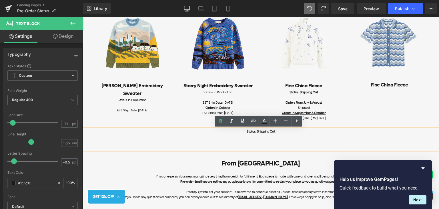
click at [205, 130] on div "Status: Shipping Out" at bounding box center [261, 131] width 357 height 5
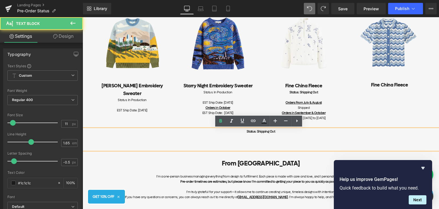
click at [320, 143] on div at bounding box center [261, 141] width 357 height 5
click at [354, 109] on div "Image [PERSON_NAME] Embroidery Sweater Heading Status: In Production EST Ship D…" at bounding box center [261, 62] width 343 height 133
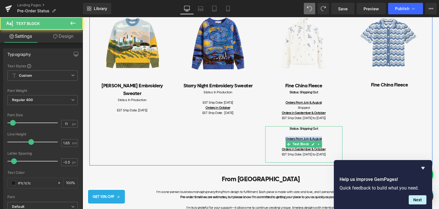
drag, startPoint x: 324, startPoint y: 139, endPoint x: 276, endPoint y: 139, distance: 48.1
click at [276, 139] on div "Orders From July & August" at bounding box center [303, 138] width 77 height 5
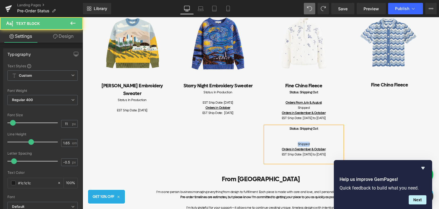
drag, startPoint x: 314, startPoint y: 143, endPoint x: 291, endPoint y: 141, distance: 23.0
click at [291, 142] on div "Shipped" at bounding box center [303, 144] width 77 height 5
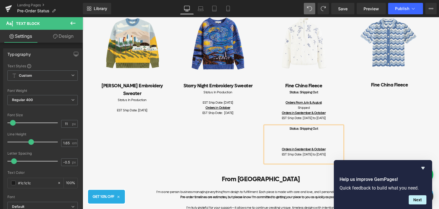
click at [325, 148] on div "Orders in September & October" at bounding box center [303, 149] width 77 height 5
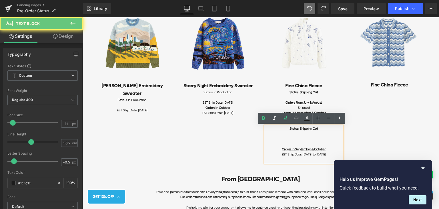
click at [294, 141] on div at bounding box center [303, 138] width 77 height 5
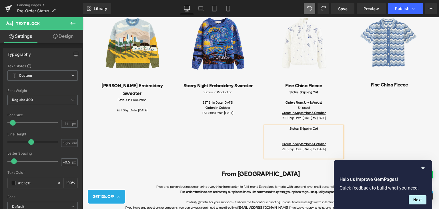
click at [303, 137] on div at bounding box center [303, 138] width 77 height 5
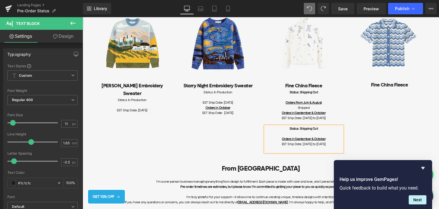
click at [351, 128] on div "Image [PERSON_NAME] Embroidery Sweater Heading Status: In Production EST Ship D…" at bounding box center [261, 75] width 343 height 159
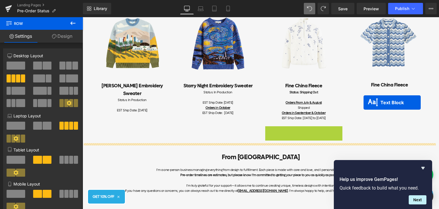
drag, startPoint x: 285, startPoint y: 139, endPoint x: 364, endPoint y: 102, distance: 86.6
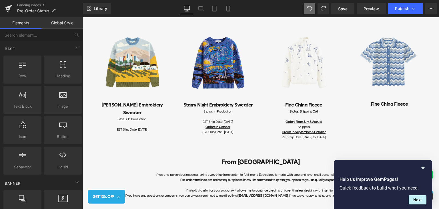
scroll to position [355, 0]
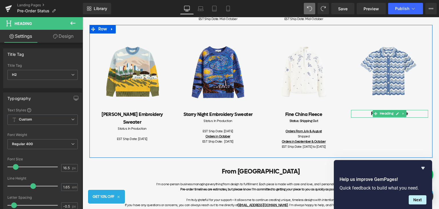
click at [351, 113] on div "Fine China Fleece Heading" at bounding box center [389, 114] width 77 height 8
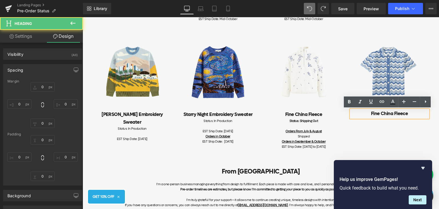
type input "0"
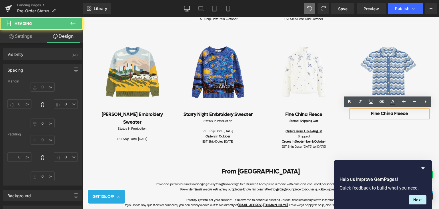
type input "0"
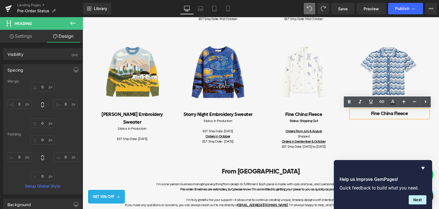
click at [425, 123] on div "Image [PERSON_NAME] Embroidery Sweater Heading Status: In Production EST Ship D…" at bounding box center [261, 91] width 343 height 133
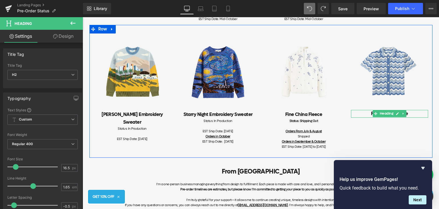
click at [425, 116] on div "Fine China Fleece Heading" at bounding box center [389, 114] width 77 height 8
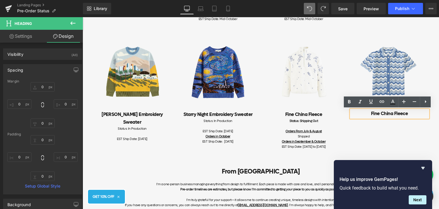
click at [363, 123] on div "Image [PERSON_NAME] Embroidery Sweater Heading Status: In Production EST Ship D…" at bounding box center [261, 91] width 343 height 133
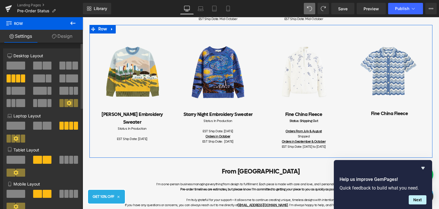
drag, startPoint x: 17, startPoint y: 68, endPoint x: 336, endPoint y: 129, distance: 324.6
click at [17, 68] on span at bounding box center [16, 65] width 19 height 8
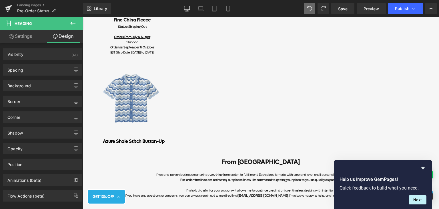
scroll to position [598, 0]
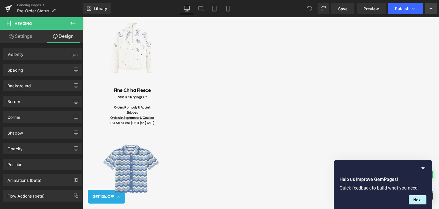
click at [433, 9] on icon at bounding box center [431, 8] width 5 height 5
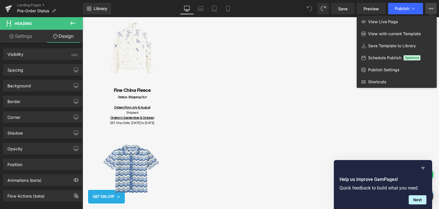
drag, startPoint x: 423, startPoint y: 166, endPoint x: 267, endPoint y: 140, distance: 158.2
click at [423, 167] on icon "Hide survey" at bounding box center [423, 168] width 3 height 3
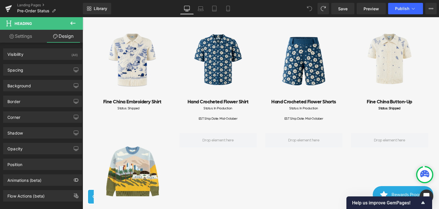
scroll to position [255, 0]
